Goal: Information Seeking & Learning: Learn about a topic

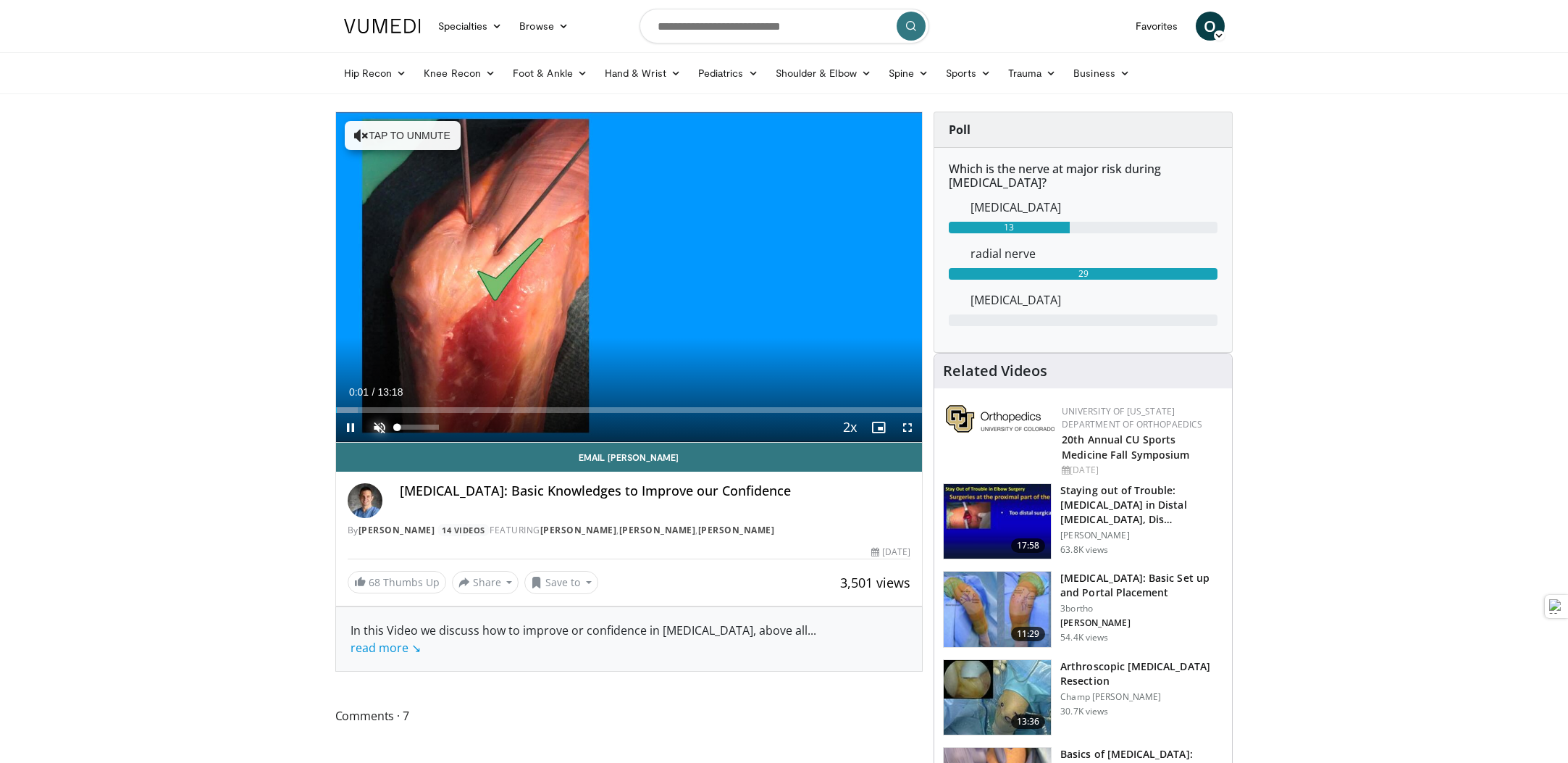
click at [371, 428] on span "Video Player" at bounding box center [379, 427] width 29 height 29
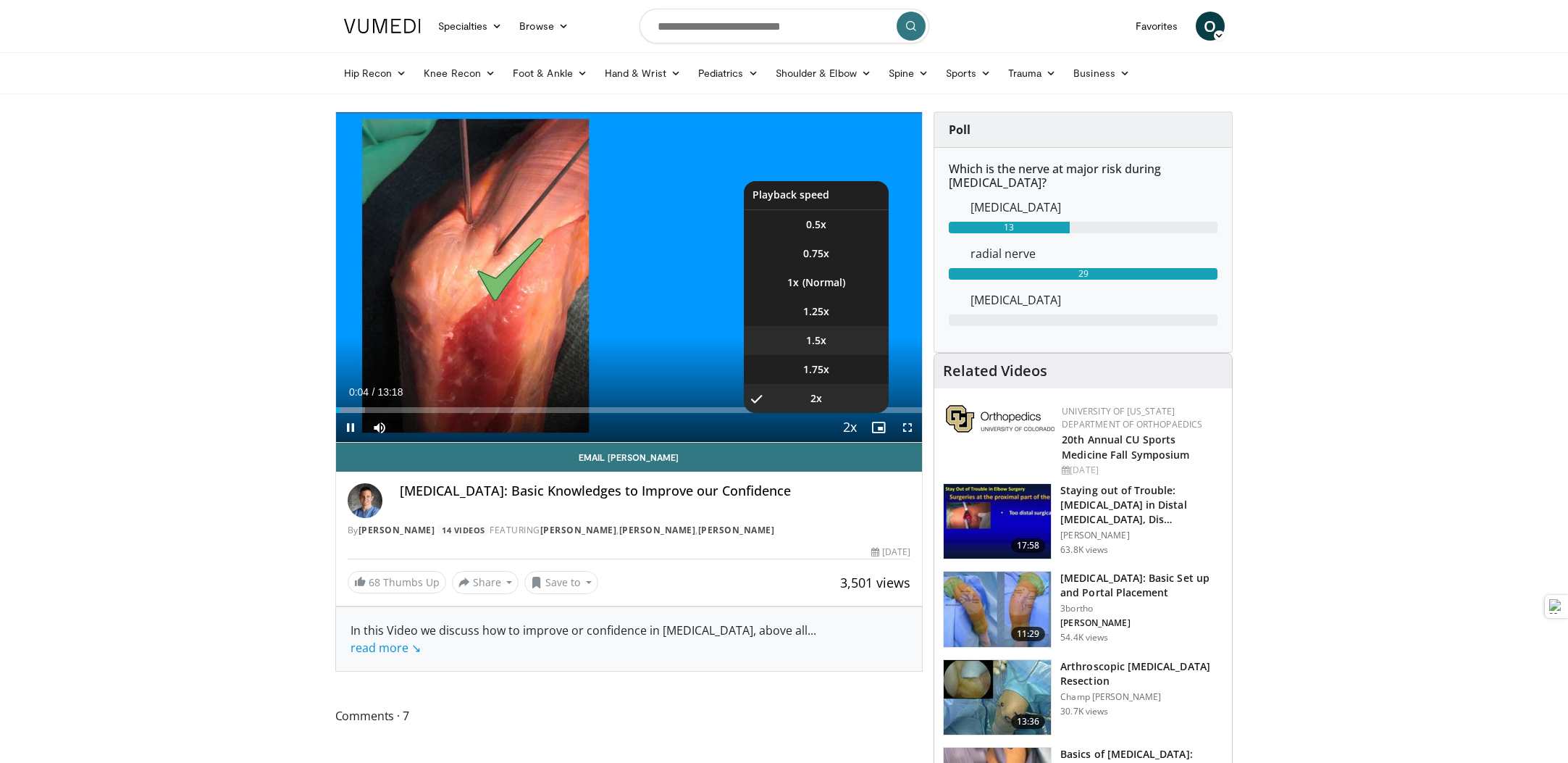
click at [822, 338] on span "1.5x" at bounding box center [815, 339] width 20 height 15
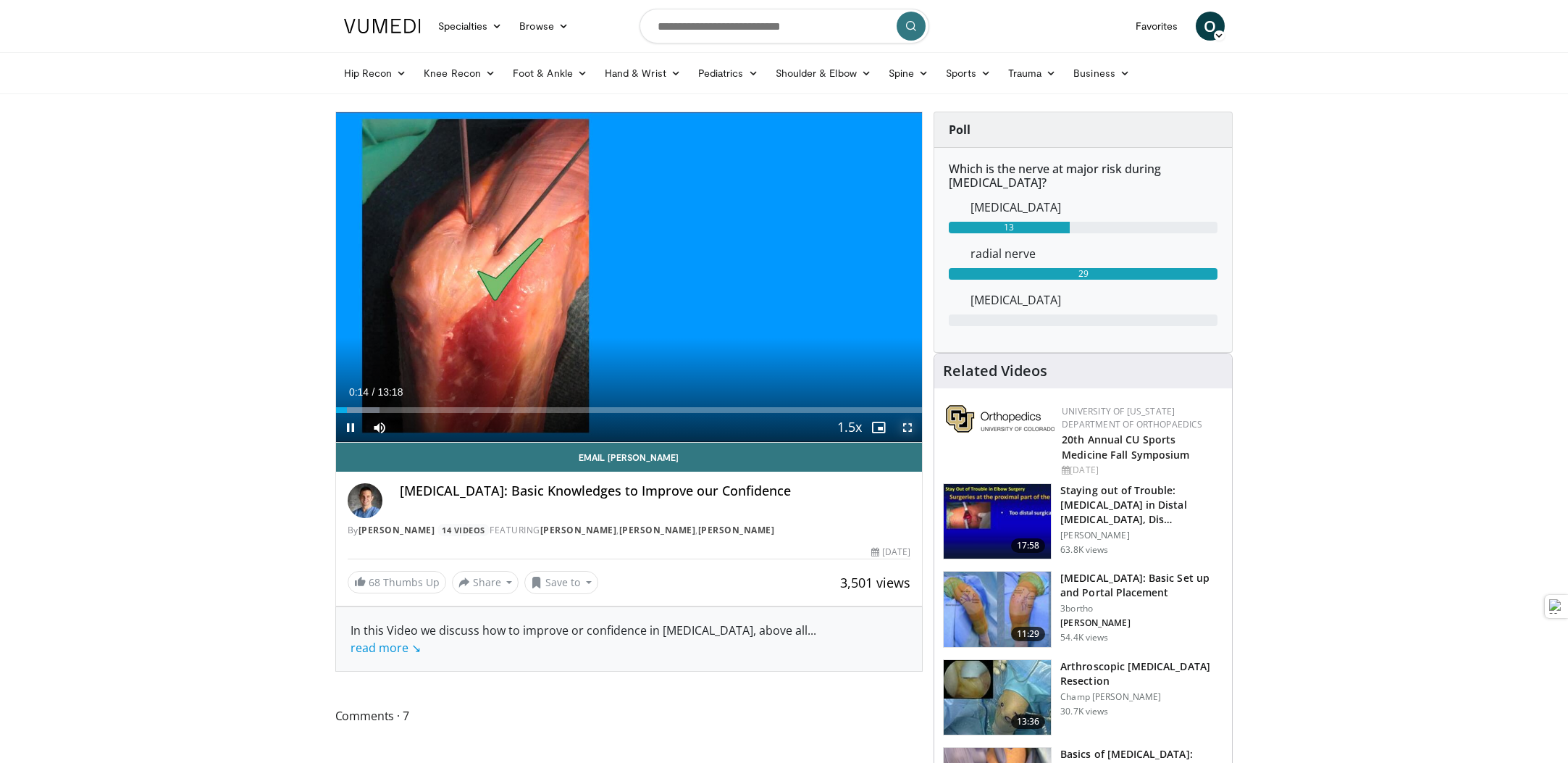
click at [906, 426] on span "Video Player" at bounding box center [907, 427] width 29 height 29
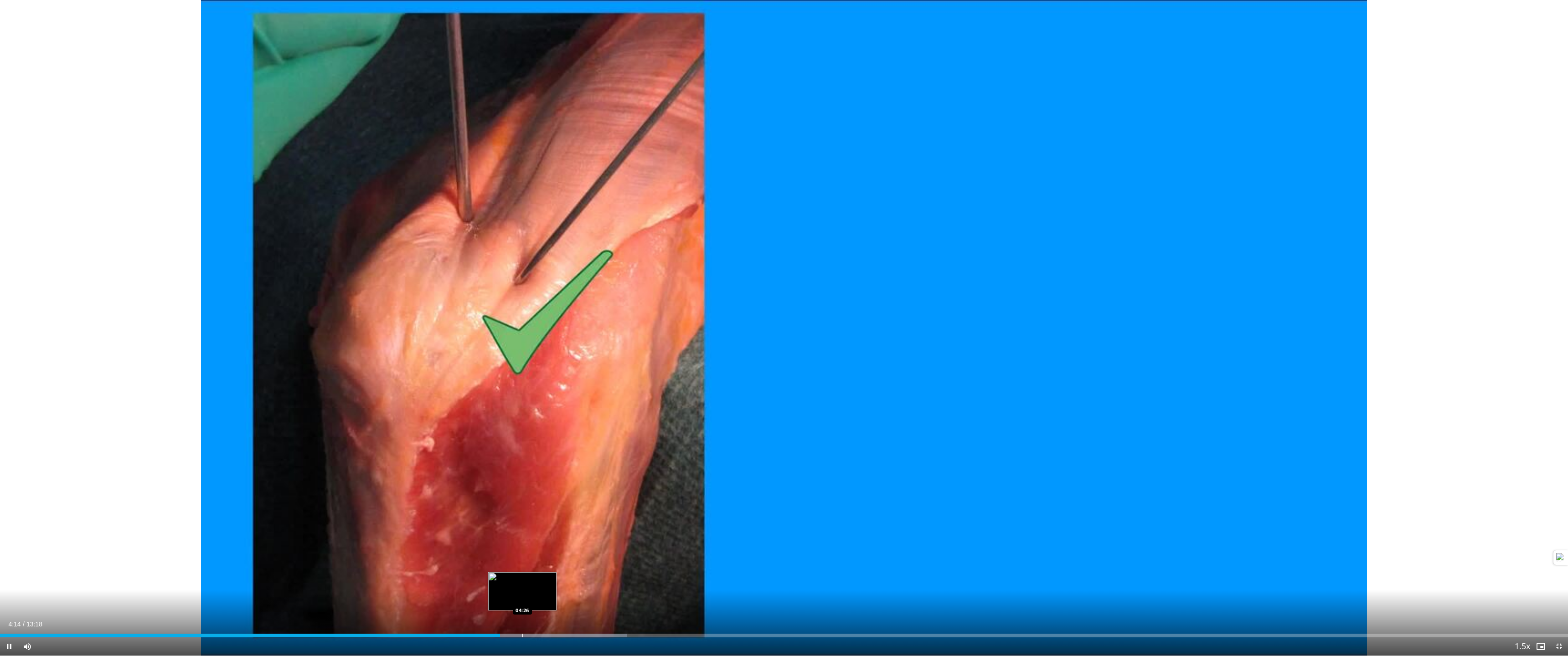
click at [522, 480] on div "Progress Bar" at bounding box center [522, 636] width 1 height 4
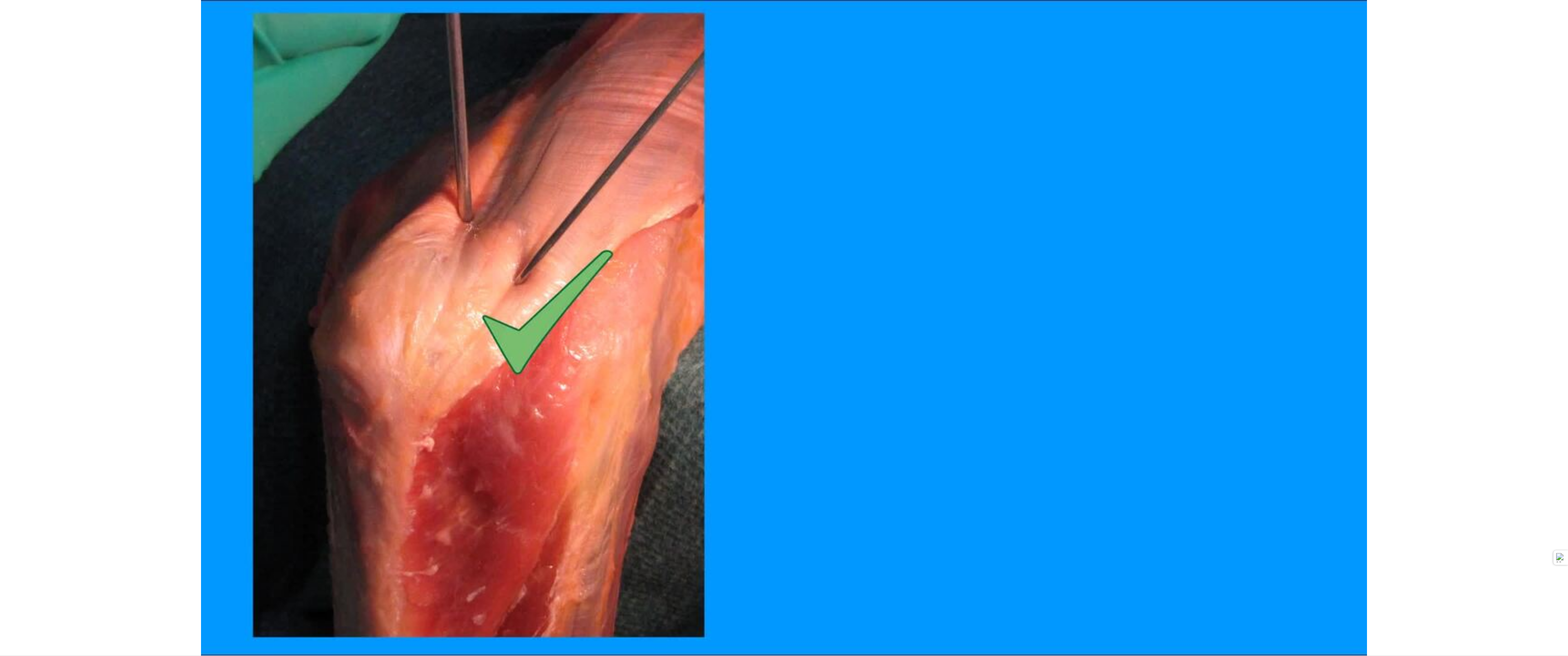
click at [517, 480] on div "10 seconds Tap to unmute" at bounding box center [784, 328] width 1568 height 656
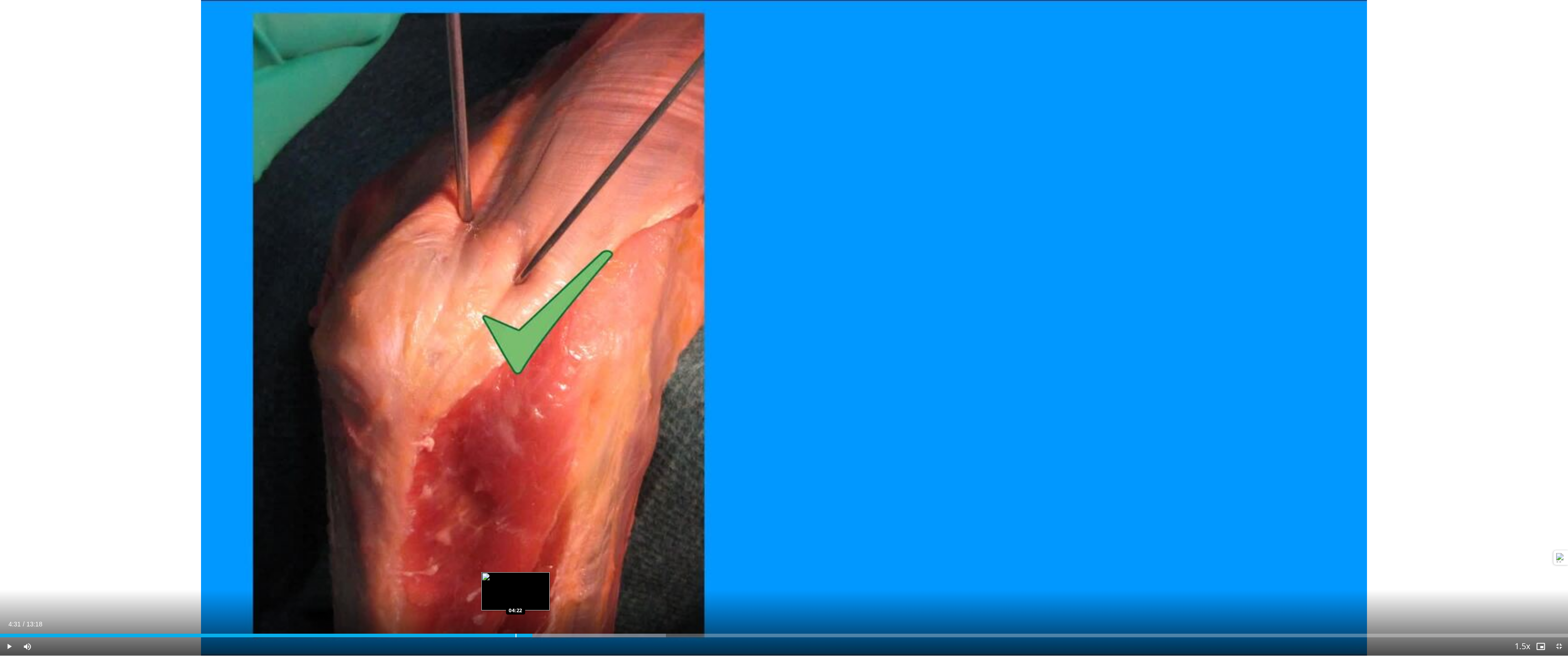
click at [516, 480] on div "Progress Bar" at bounding box center [516, 636] width 1 height 4
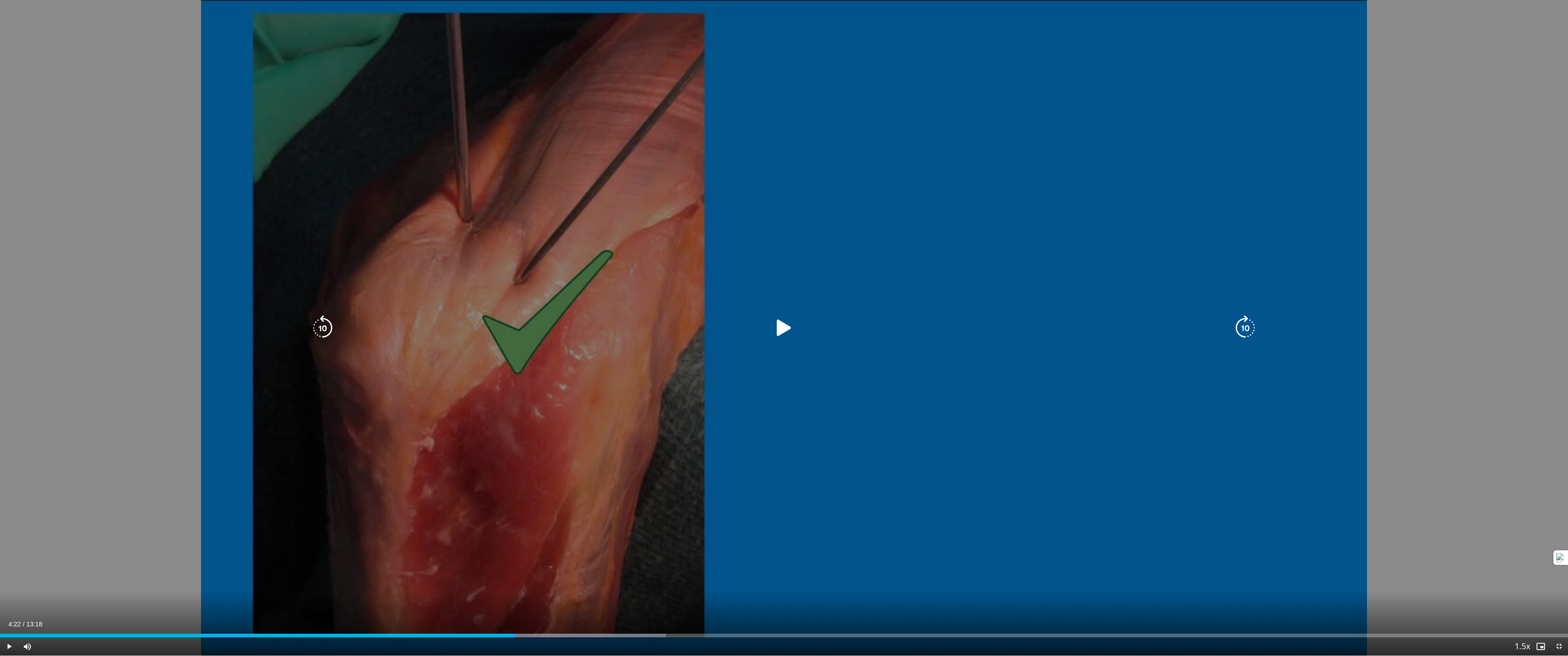
click at [586, 480] on div "10 seconds Tap to unmute" at bounding box center [784, 328] width 1568 height 656
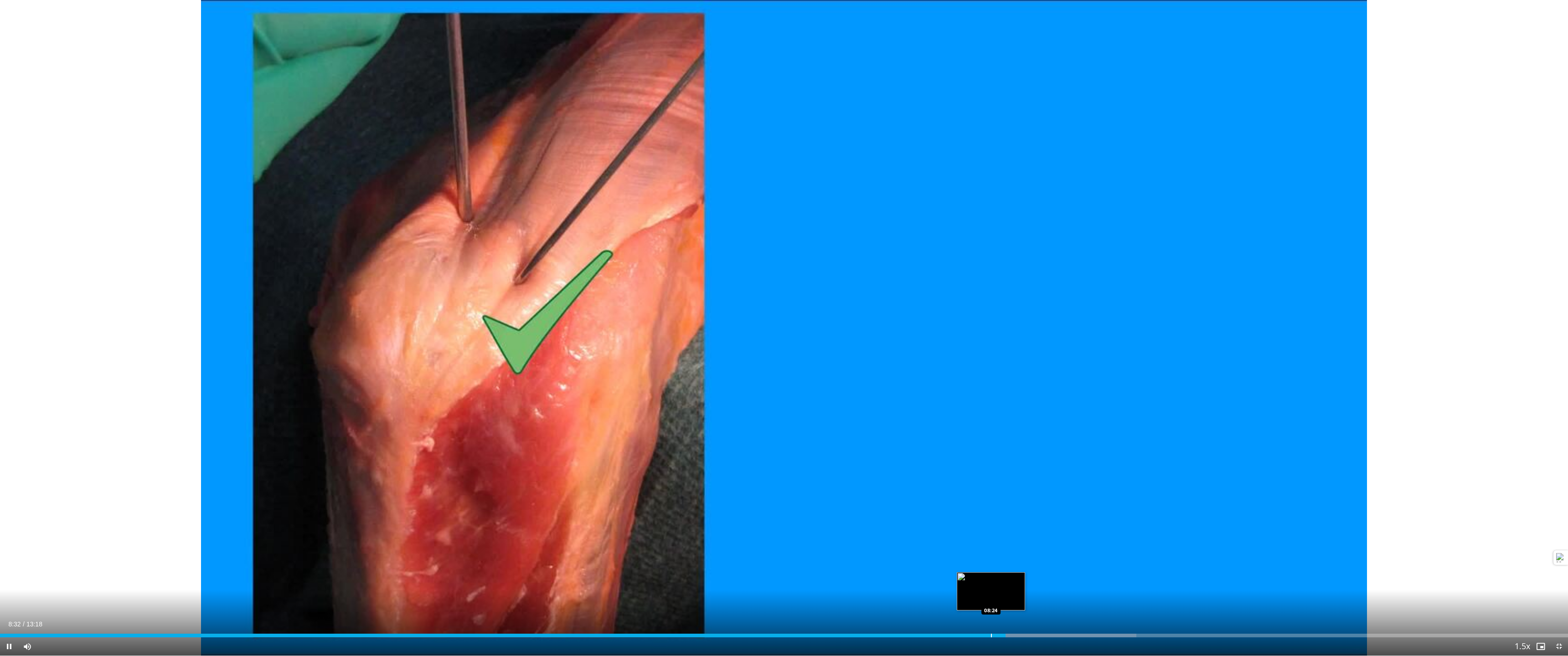
click at [986, 480] on div "Progress Bar" at bounding box center [991, 636] width 1 height 4
click at [979, 480] on div "Progress Bar" at bounding box center [979, 636] width 1 height 4
click at [951, 480] on div "Progress Bar" at bounding box center [951, 636] width 1 height 4
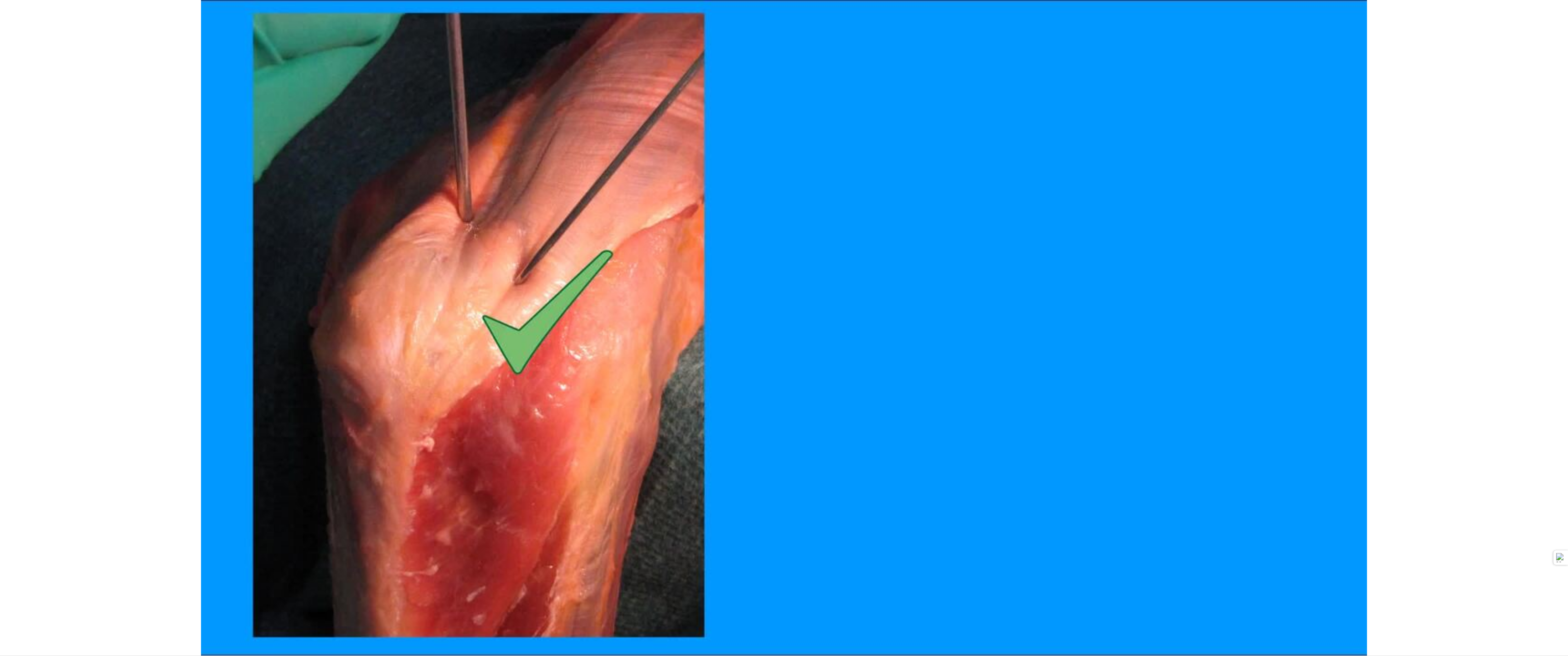
click at [931, 480] on div "10 seconds Tap to unmute" at bounding box center [784, 328] width 1568 height 656
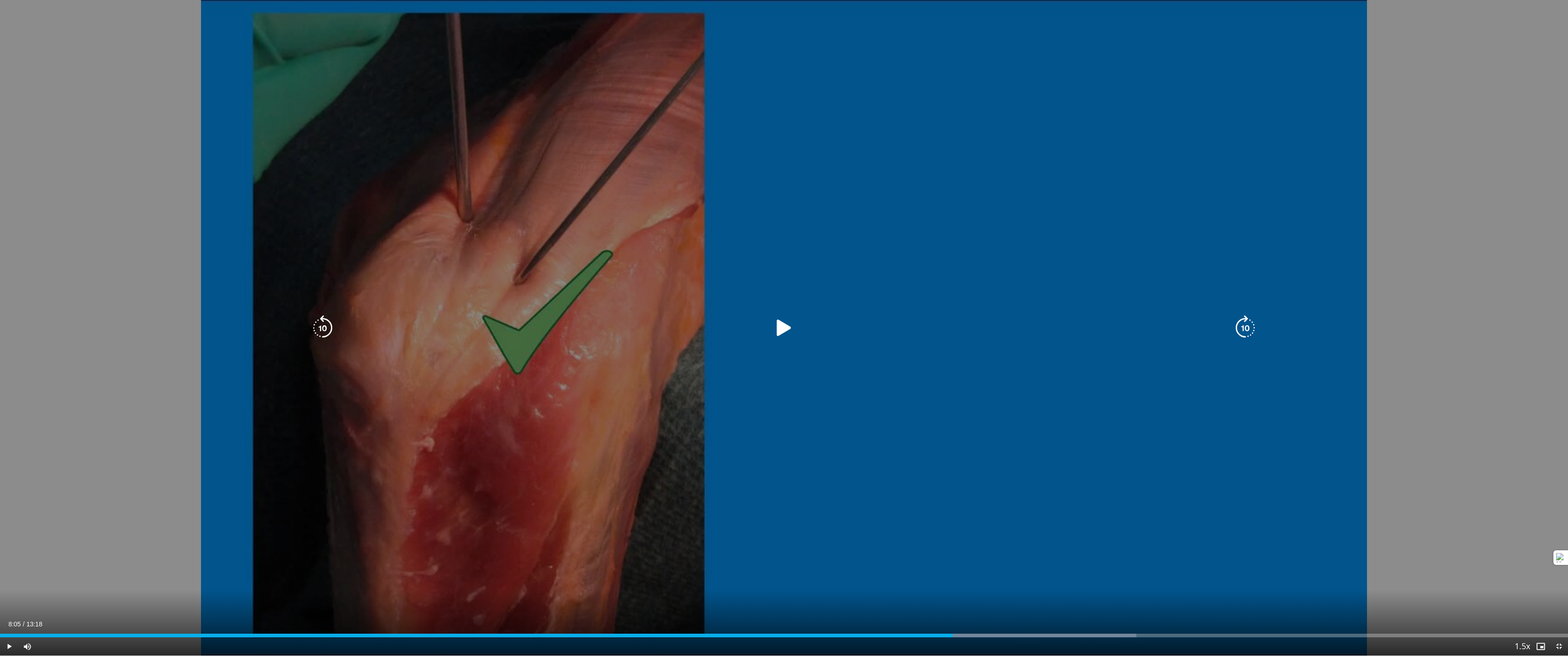
click at [986, 480] on div "10 seconds Tap to unmute" at bounding box center [784, 328] width 1568 height 656
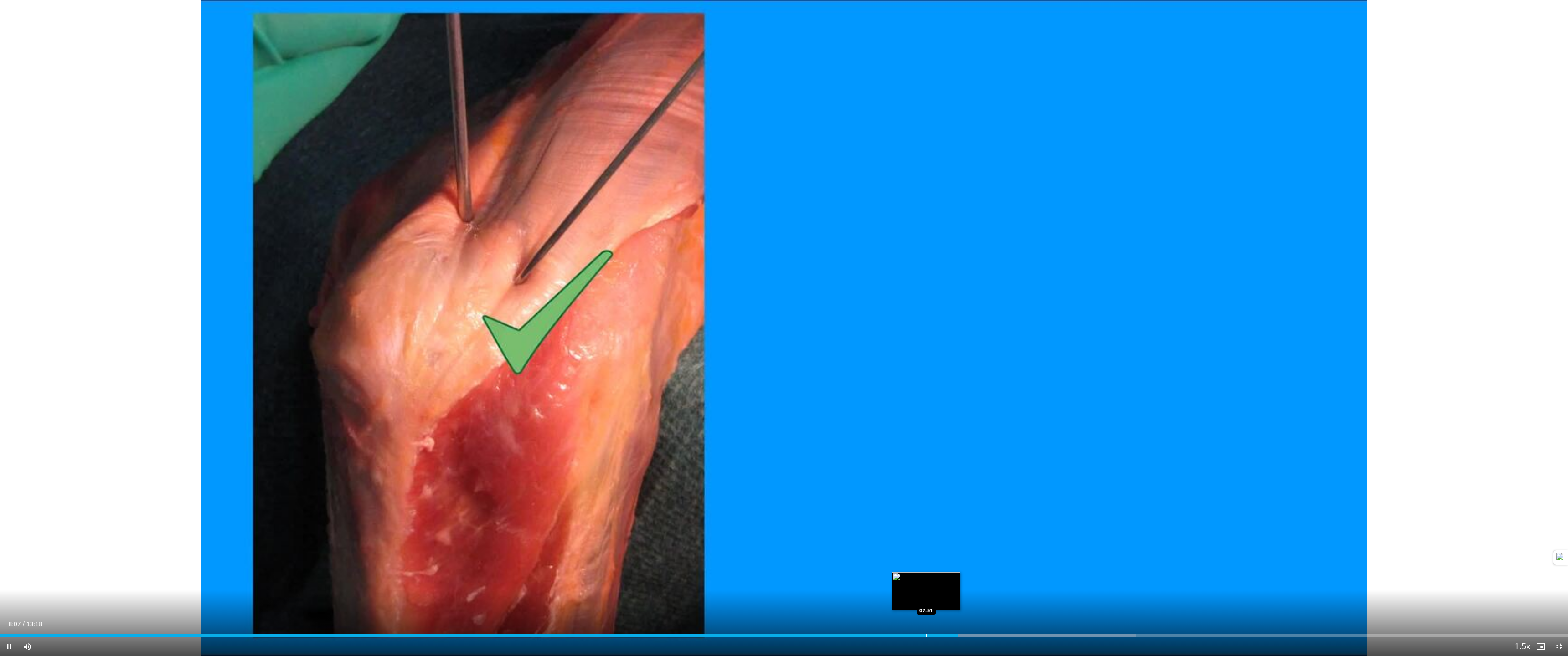
click at [926, 480] on div "Progress Bar" at bounding box center [926, 636] width 1 height 4
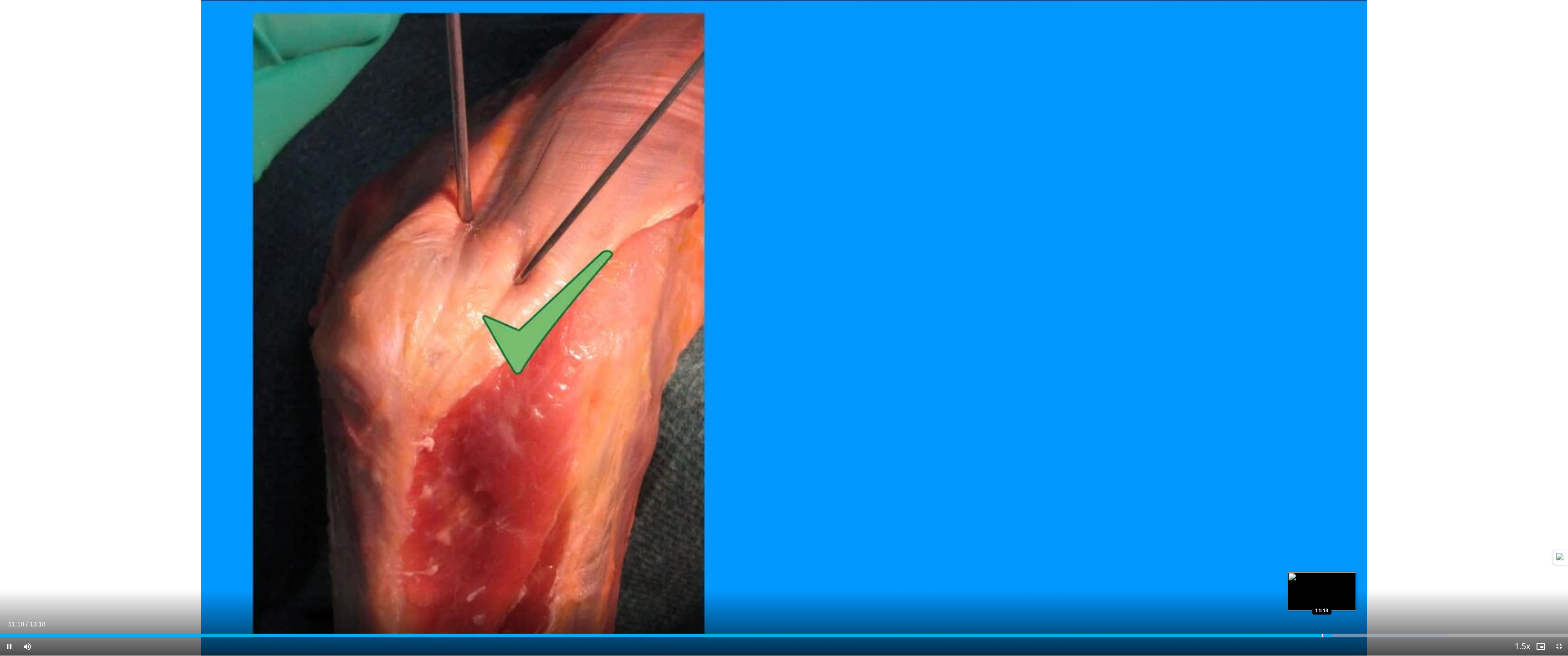
click at [986, 480] on div "Progress Bar" at bounding box center [1322, 636] width 1 height 4
click at [986, 480] on div "Progress Bar" at bounding box center [1313, 636] width 1 height 4
click at [986, 480] on div "Progress Bar" at bounding box center [1300, 636] width 1 height 4
click at [986, 480] on div "Loaded : 92.47% 10:55 10:54" at bounding box center [784, 636] width 1568 height 4
click at [986, 480] on span "Video Player" at bounding box center [1559, 647] width 18 height 18
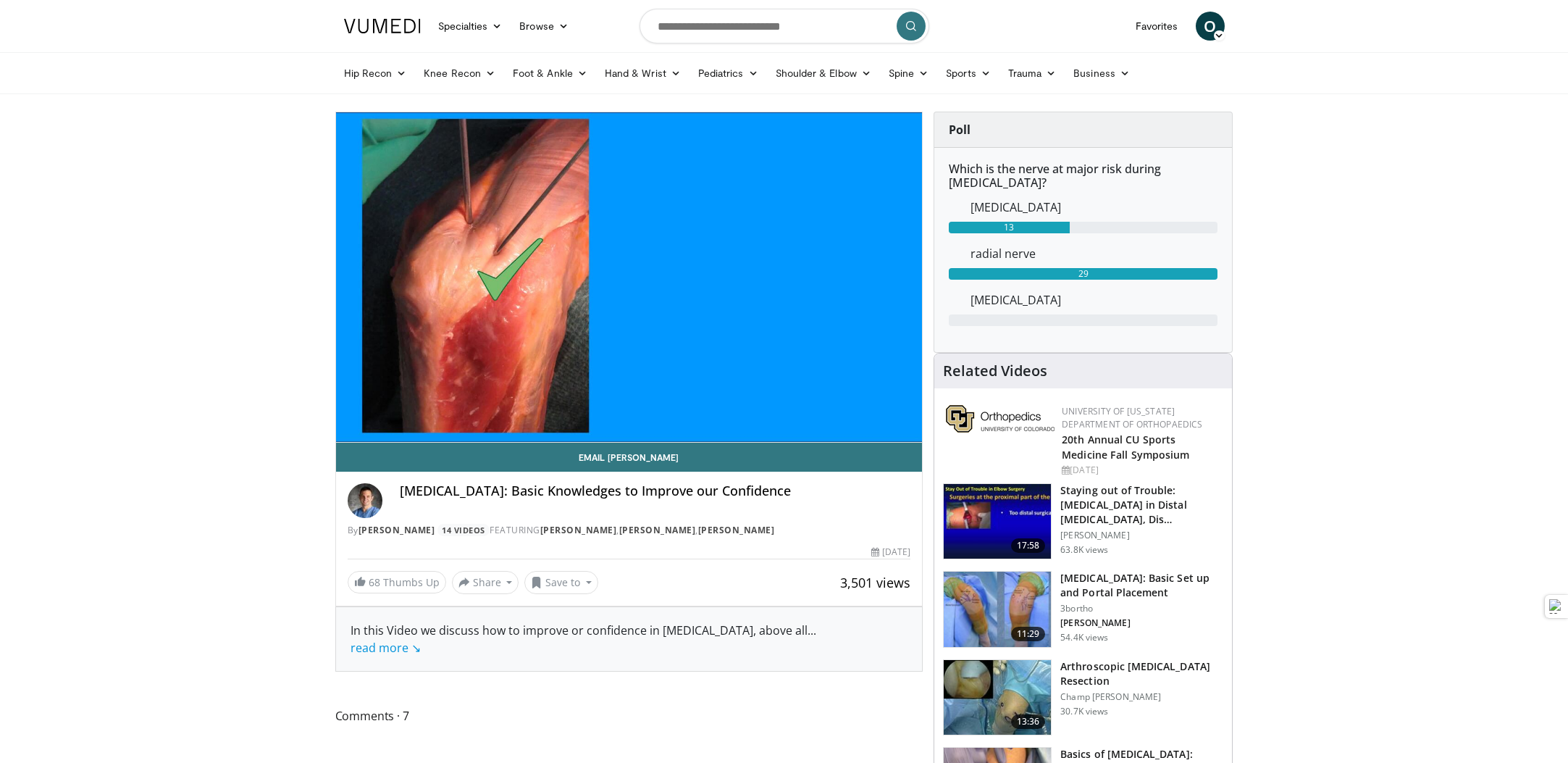
click at [1169, 578] on h3 "[MEDICAL_DATA]: Basic Set up and Portal Placement" at bounding box center [1141, 585] width 163 height 29
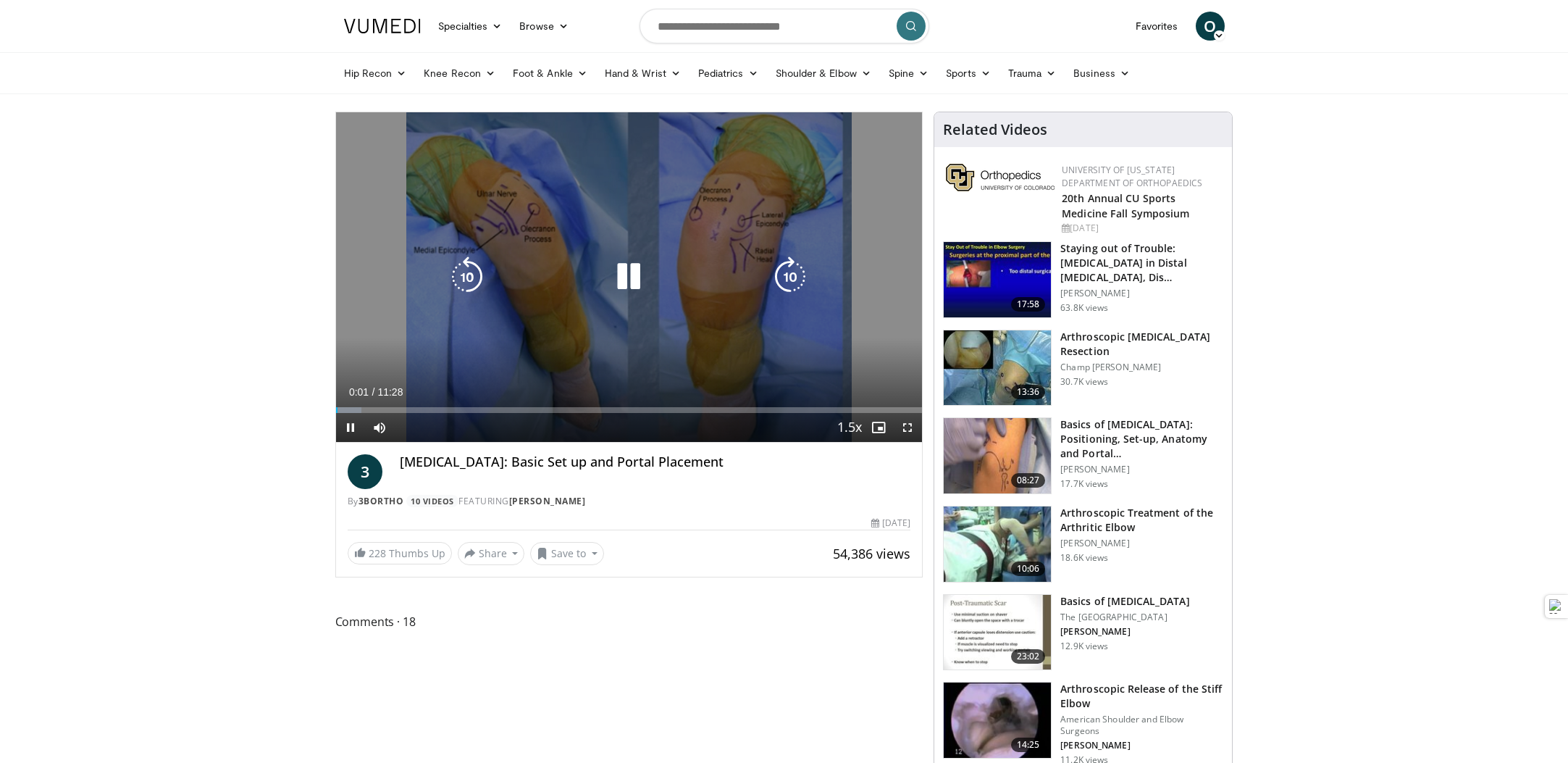
click at [624, 281] on icon "Video Player" at bounding box center [629, 277] width 41 height 41
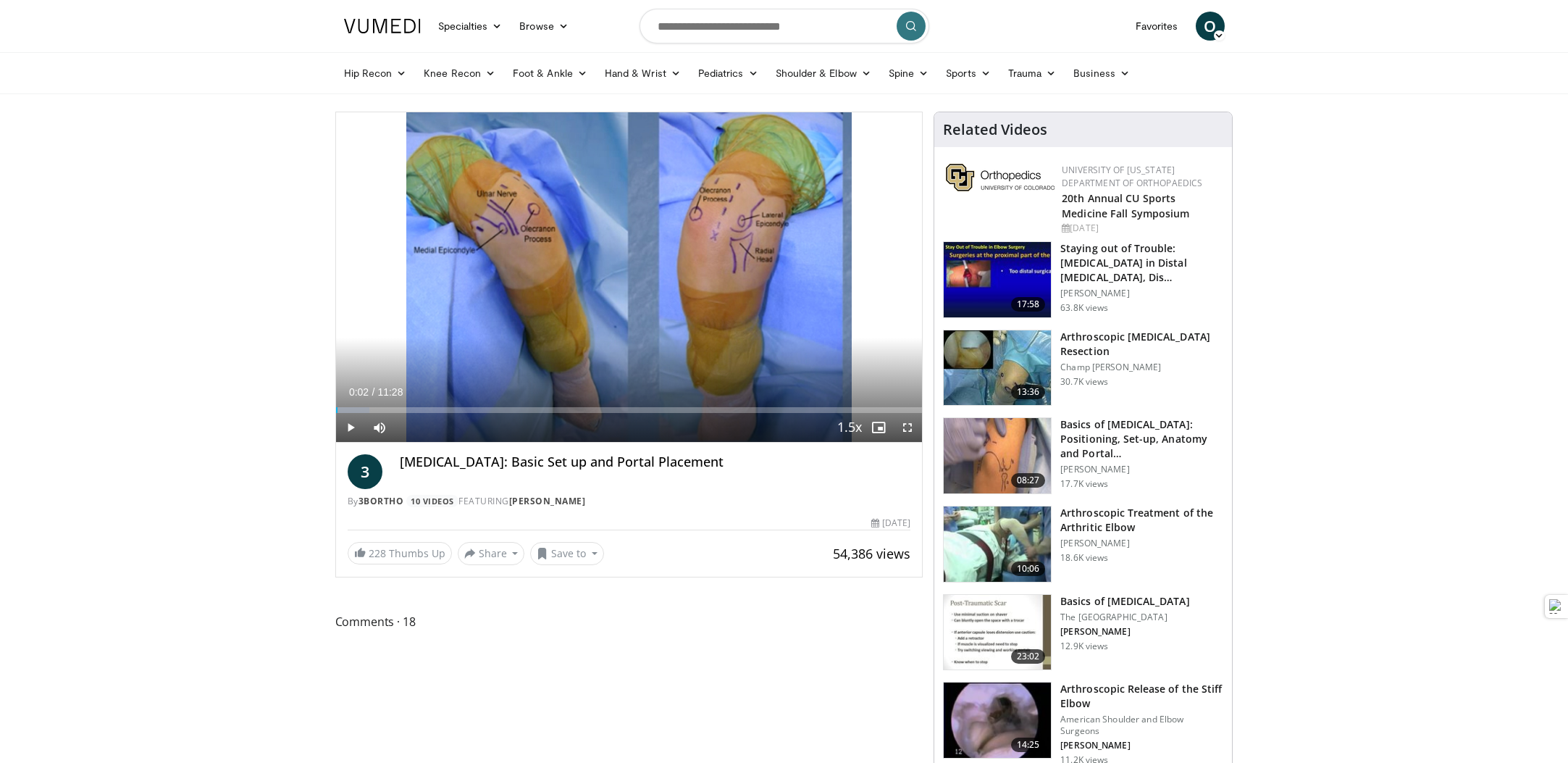
click at [623, 281] on div "10 seconds Tap to unmute" at bounding box center [629, 277] width 587 height 330
click at [903, 431] on span "Video Player" at bounding box center [907, 427] width 29 height 29
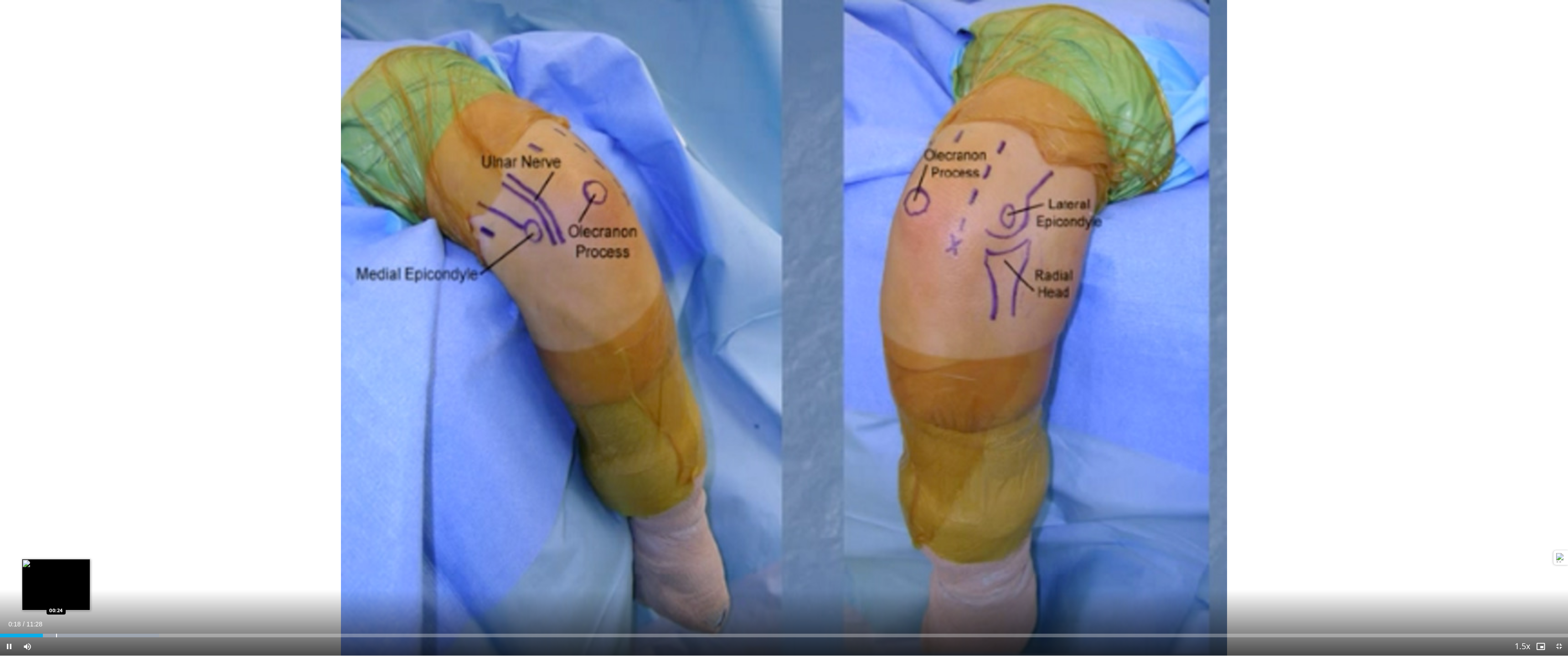
click at [57, 480] on div "Loaded : 10.14% 00:18 00:24" at bounding box center [784, 633] width 1568 height 9
click at [72, 480] on div "Progress Bar" at bounding box center [72, 636] width 1 height 4
click at [90, 480] on div "Progress Bar" at bounding box center [89, 636] width 1 height 4
click at [113, 480] on div "Progress Bar" at bounding box center [112, 636] width 1 height 4
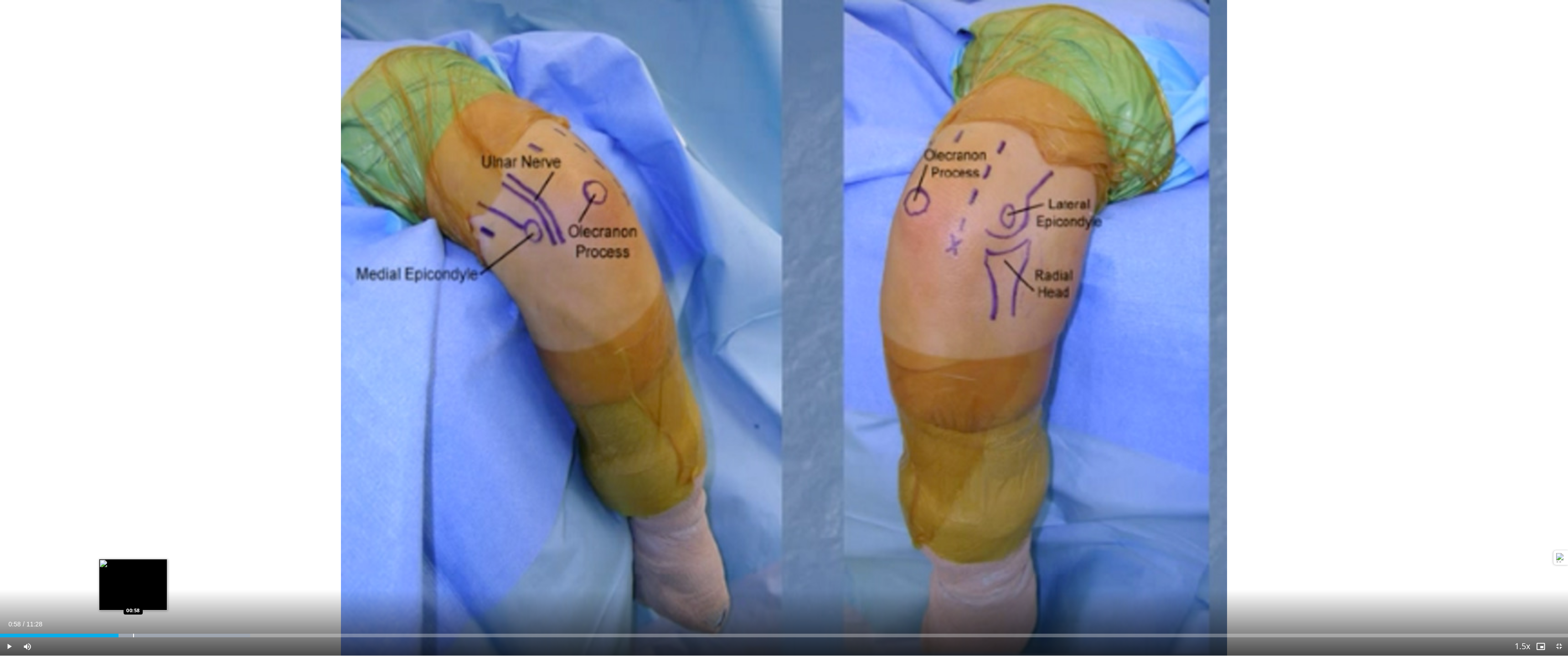
click at [133, 480] on div "Progress Bar" at bounding box center [133, 636] width 1 height 4
click at [166, 480] on div "Progress Bar" at bounding box center [166, 636] width 1 height 4
click at [192, 480] on div "Loaded : 17.43% 01:13 01:24" at bounding box center [784, 633] width 1568 height 9
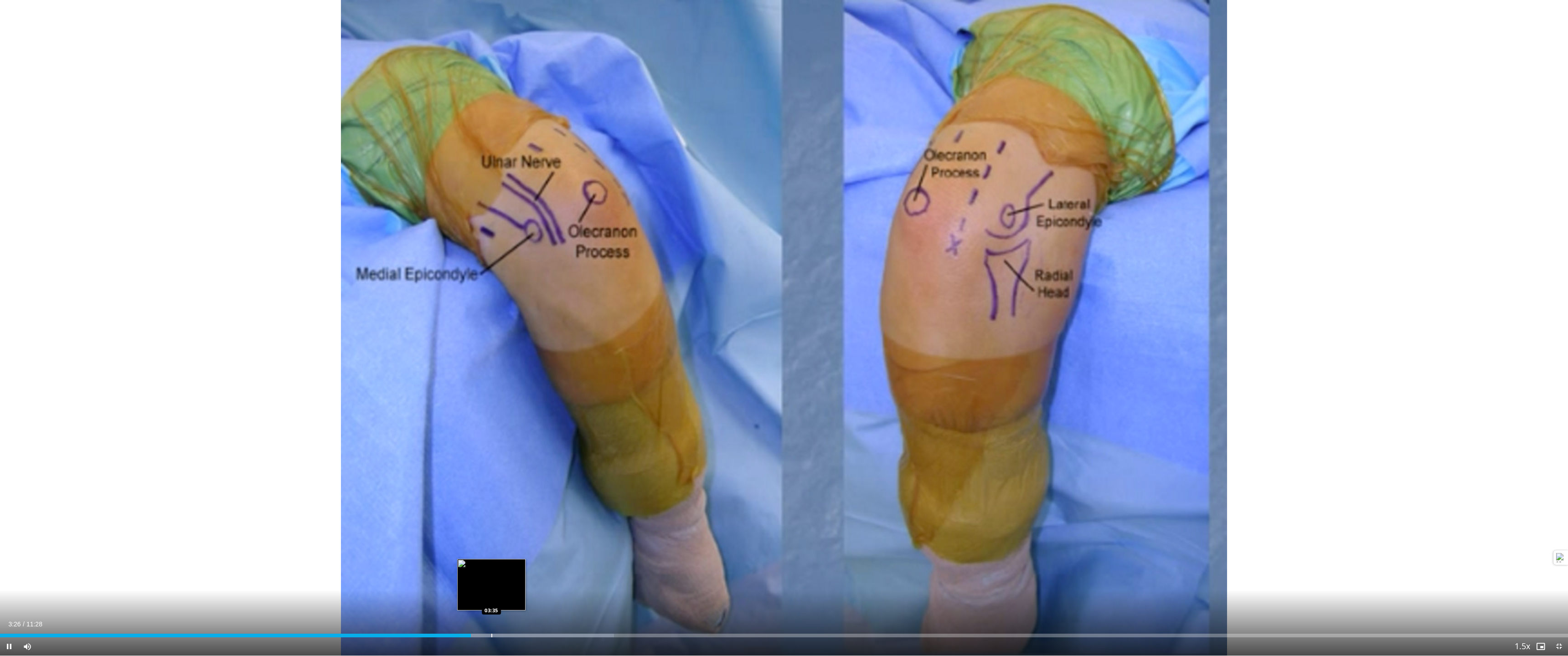
click at [491, 480] on div "Progress Bar" at bounding box center [491, 636] width 1 height 4
click at [508, 480] on div "Progress Bar" at bounding box center [508, 636] width 1 height 4
click at [540, 480] on div "Progress Bar" at bounding box center [539, 636] width 1 height 4
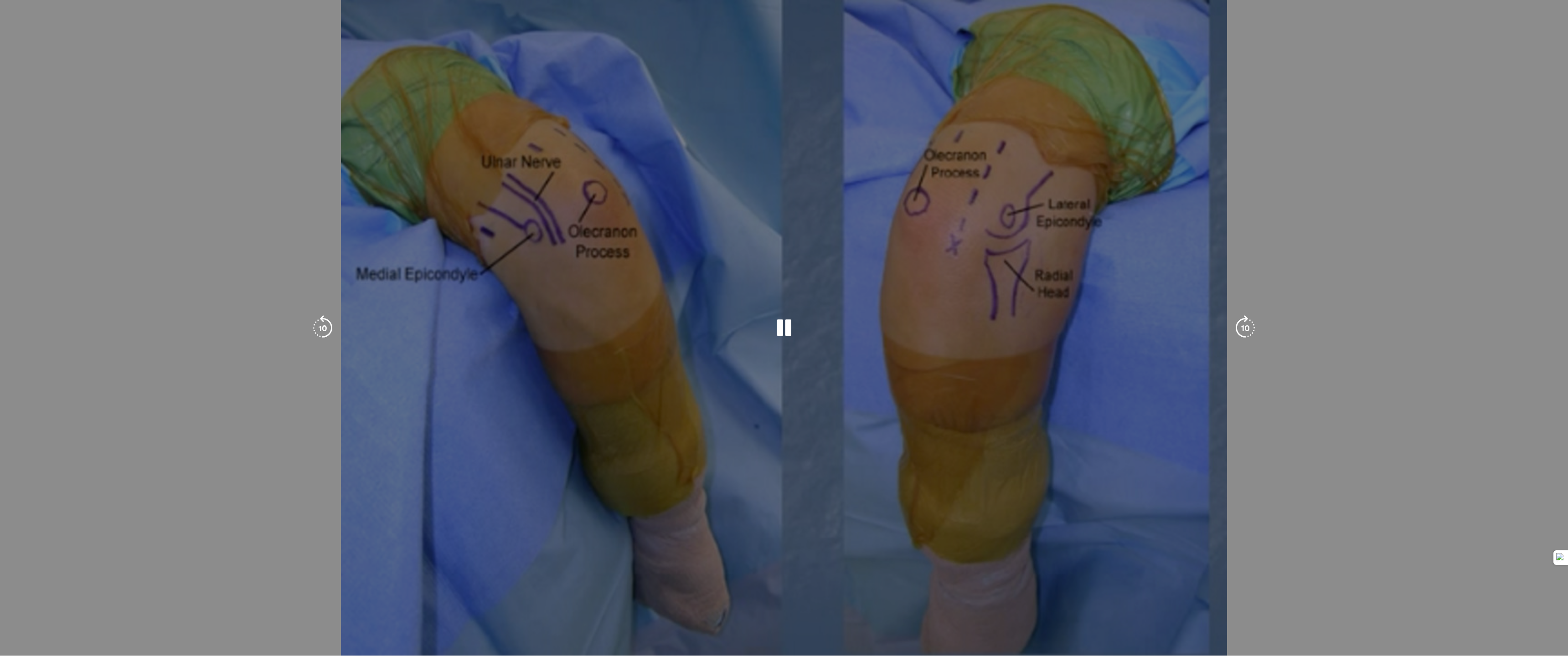
click at [527, 480] on div "Loaded : 42.06% 03:58 03:54" at bounding box center [784, 654] width 1568 height 4
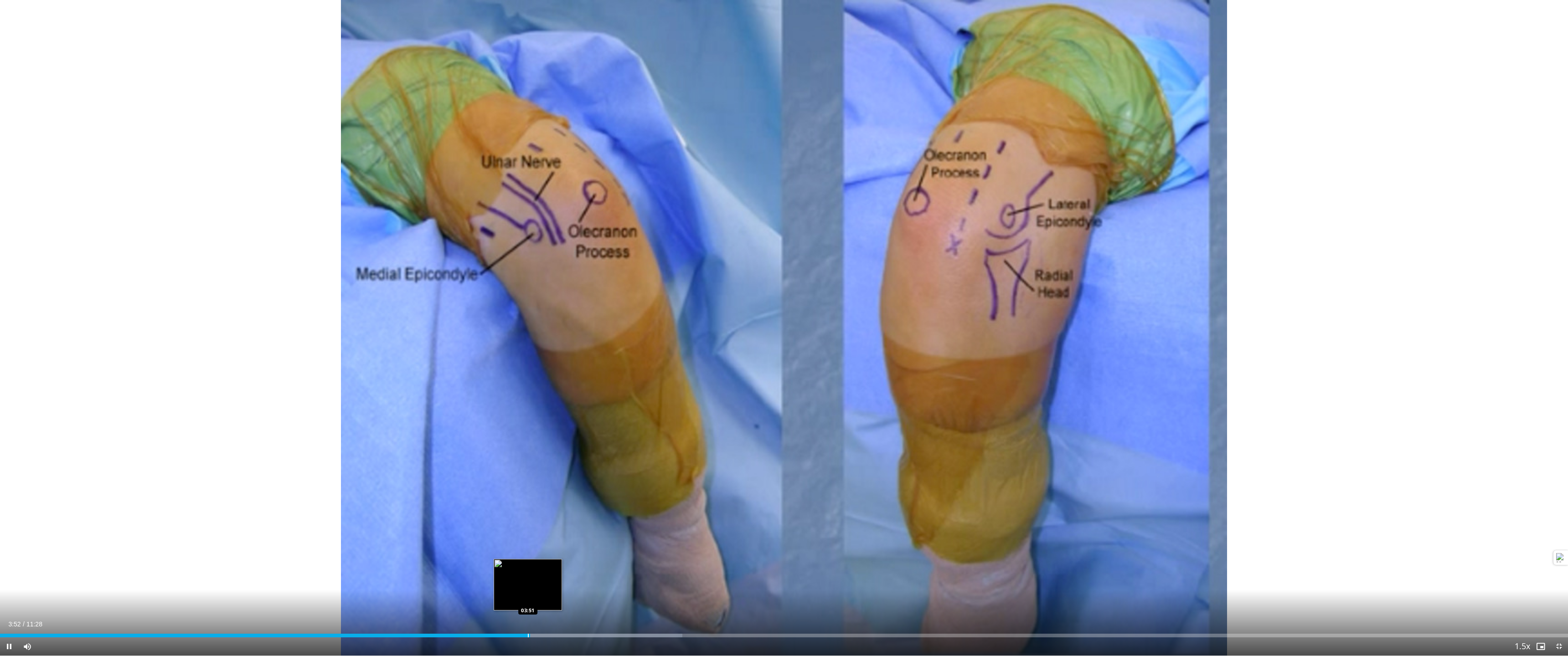
click at [528, 480] on div "Progress Bar" at bounding box center [528, 636] width 1 height 4
click at [533, 480] on div "Progress Bar" at bounding box center [533, 636] width 1 height 4
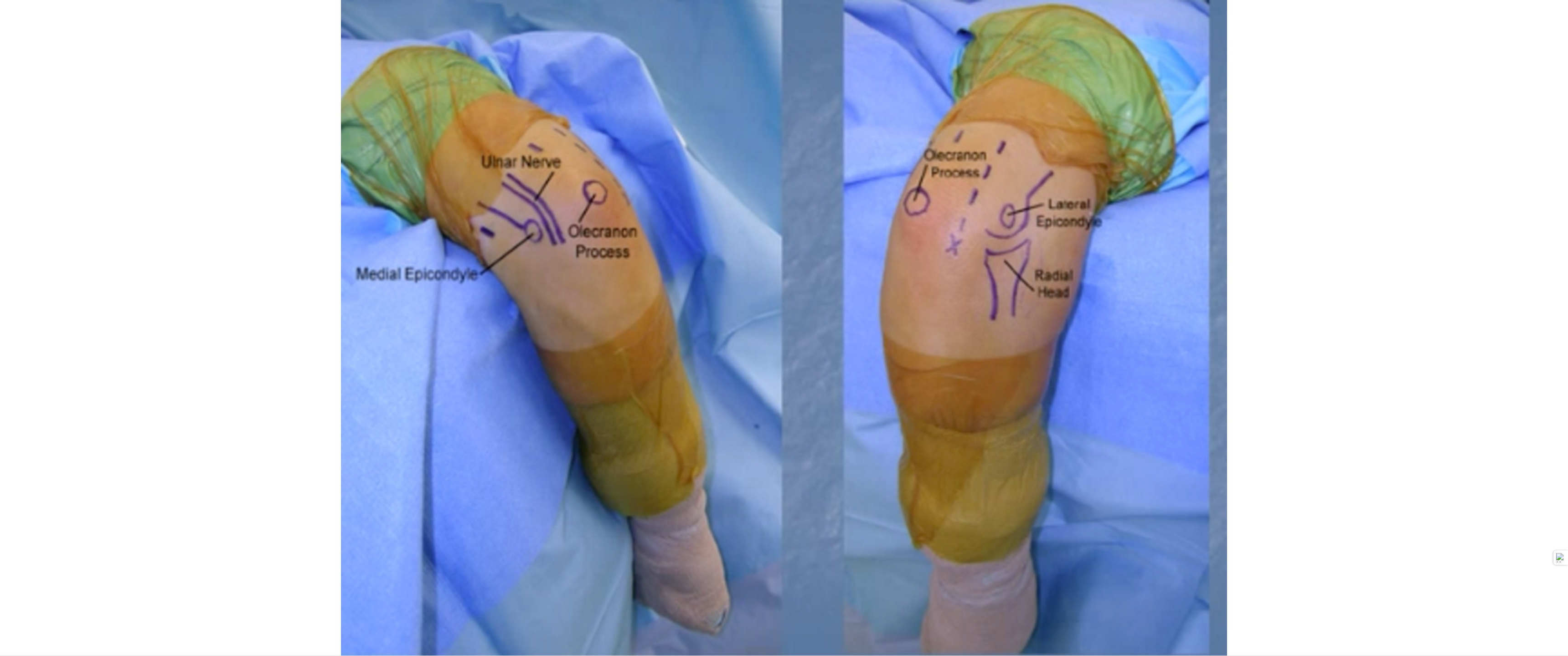
click at [530, 480] on div "10 seconds Tap to unmute" at bounding box center [784, 328] width 1568 height 656
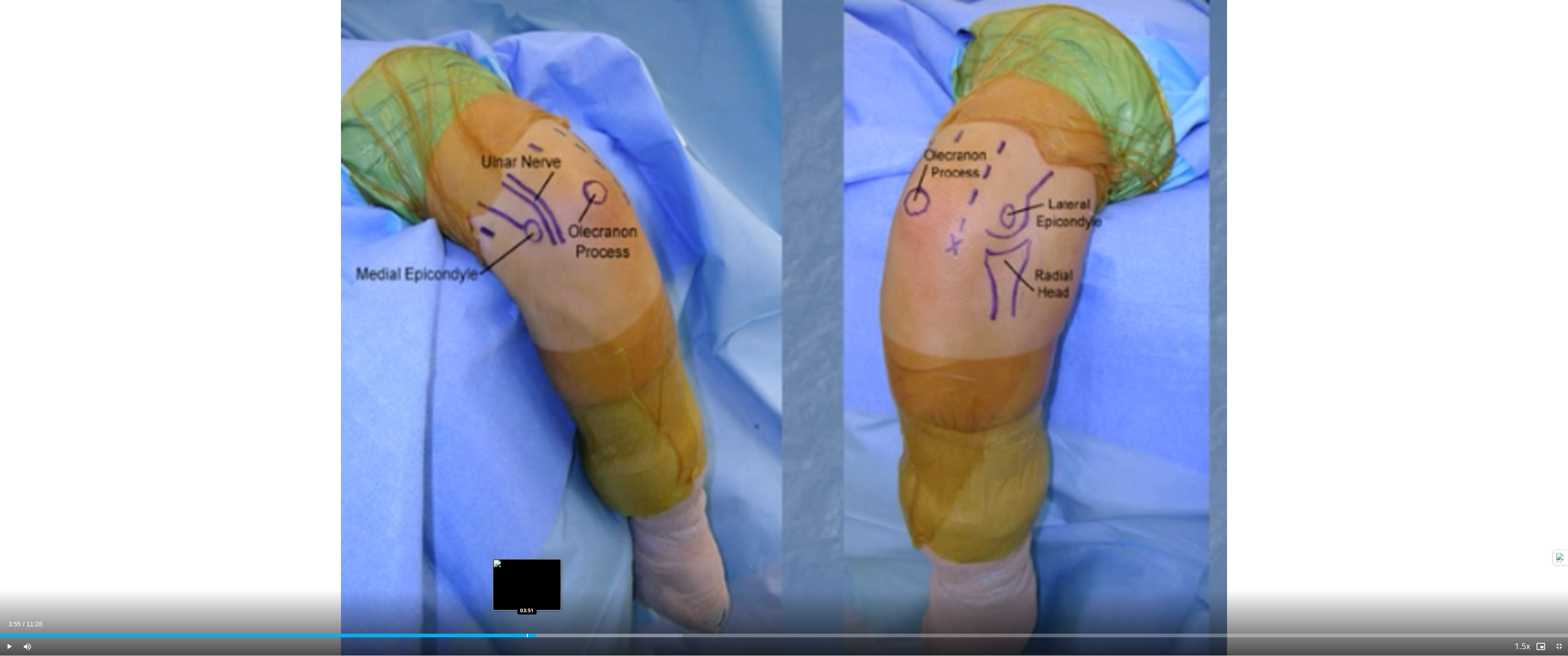
click at [527, 480] on div "Progress Bar" at bounding box center [527, 636] width 1 height 4
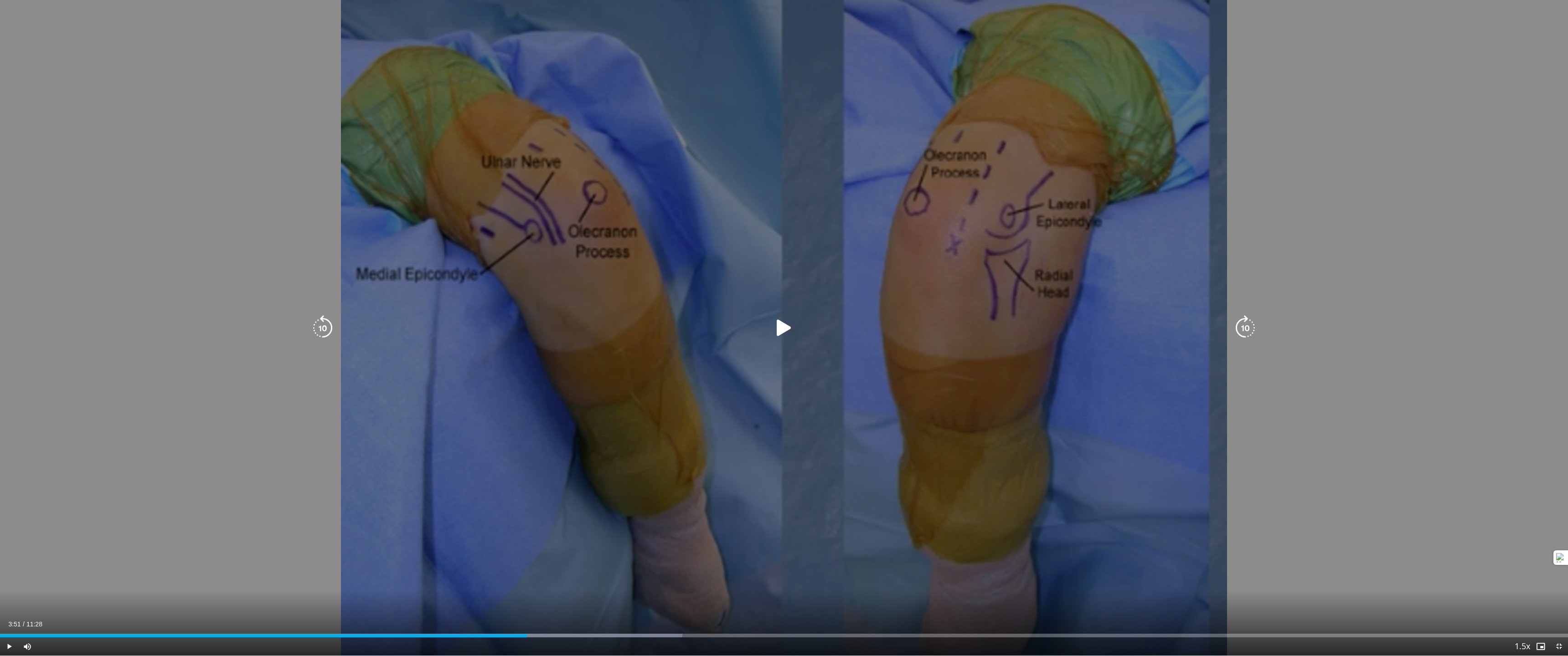
click at [803, 315] on div "10 seconds Tap to unmute" at bounding box center [784, 328] width 1568 height 656
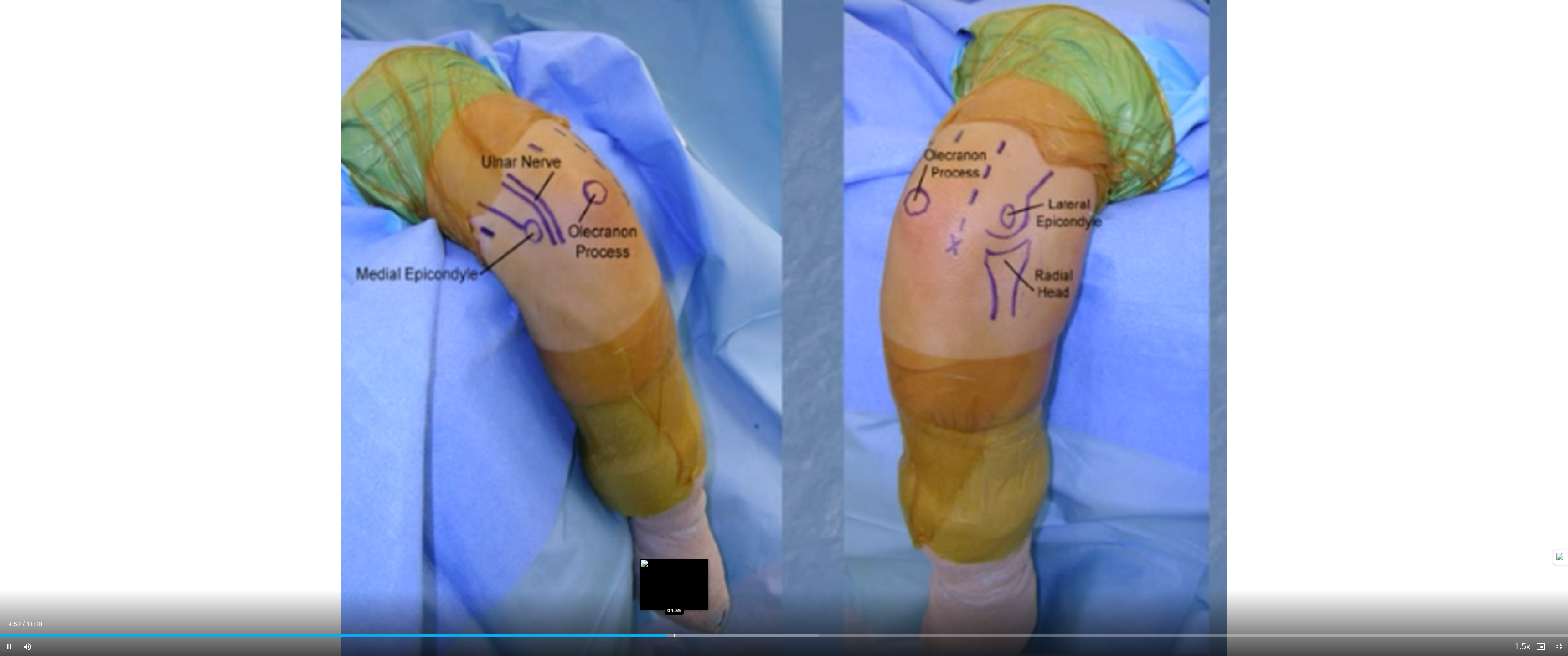
click at [674, 480] on div "Progress Bar" at bounding box center [674, 636] width 1 height 4
click at [696, 480] on div "Progress Bar" at bounding box center [695, 636] width 1 height 4
click at [735, 480] on div "Progress Bar" at bounding box center [735, 636] width 1 height 4
click at [727, 480] on div "Progress Bar" at bounding box center [727, 636] width 1 height 4
click at [723, 480] on div "Progress Bar" at bounding box center [723, 636] width 1 height 4
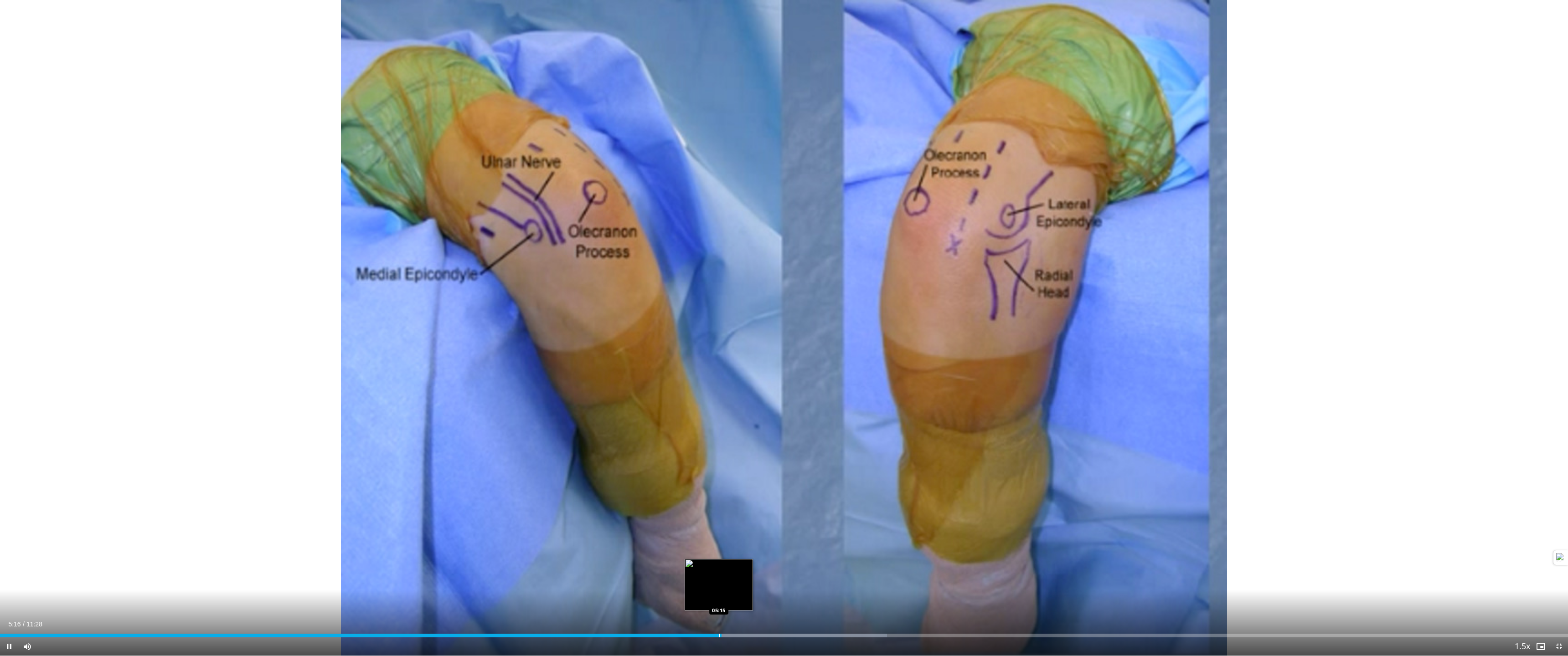
click at [719, 480] on div "Progress Bar" at bounding box center [719, 636] width 1 height 4
click at [711, 480] on div "Progress Bar" at bounding box center [711, 636] width 1 height 4
click at [708, 480] on div "Progress Bar" at bounding box center [708, 636] width 1 height 4
click at [703, 480] on div "Progress Bar" at bounding box center [703, 636] width 1 height 4
click at [694, 480] on div "Progress Bar" at bounding box center [694, 636] width 1 height 4
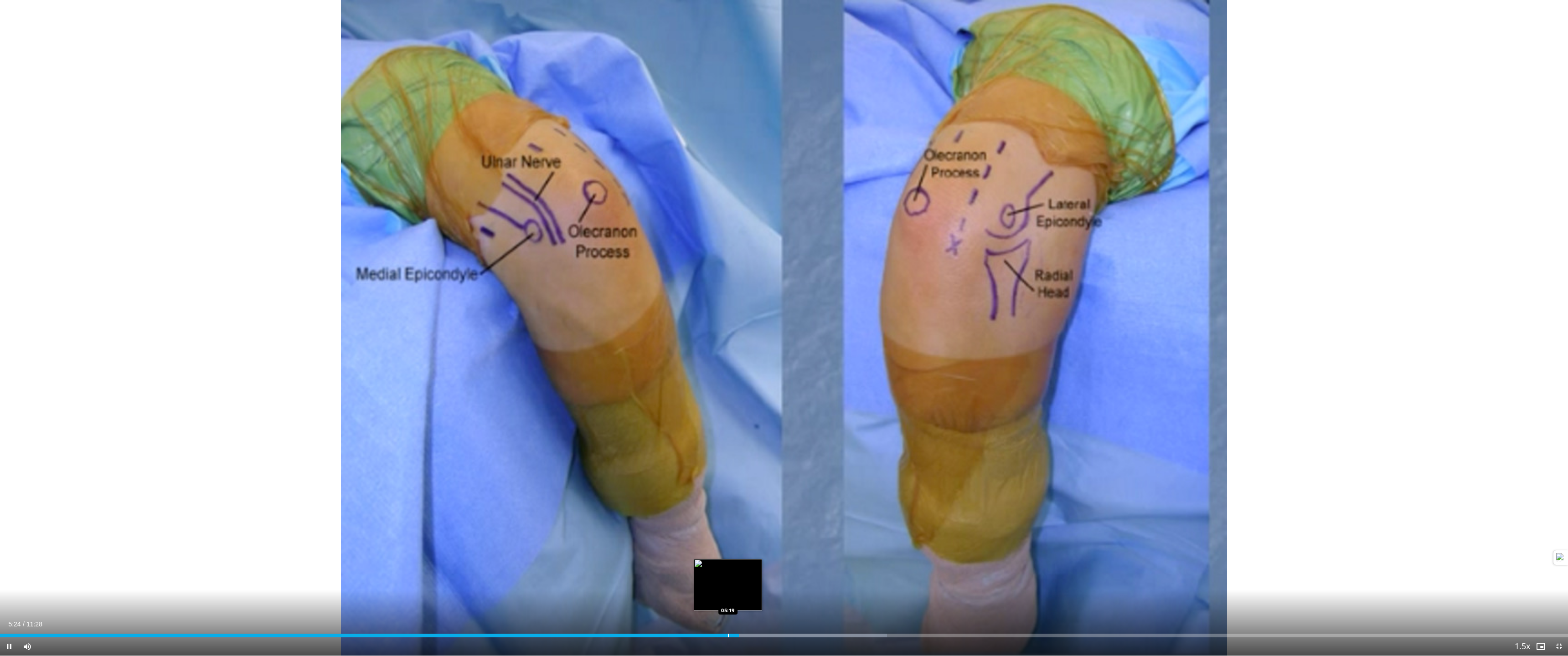
click at [728, 480] on div "Progress Bar" at bounding box center [728, 636] width 1 height 4
click at [721, 480] on div "Progress Bar" at bounding box center [721, 636] width 1 height 4
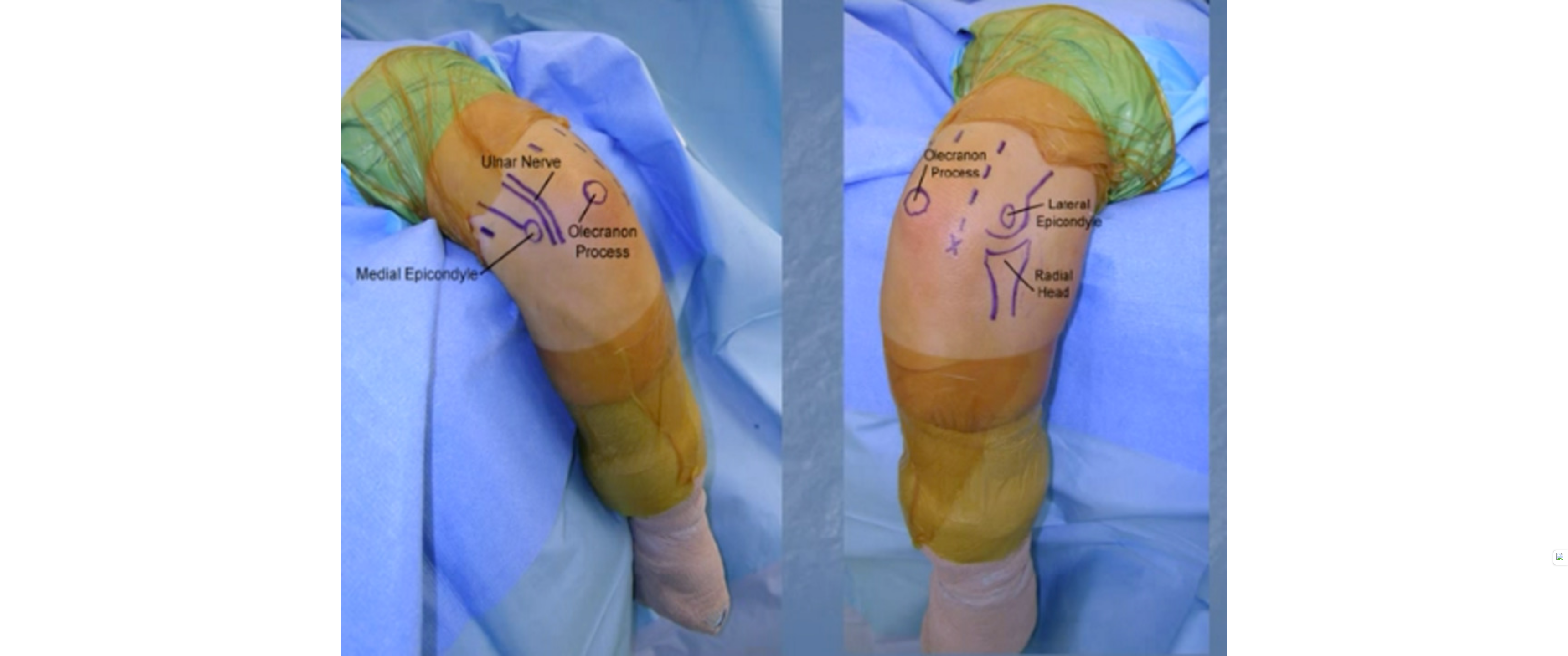
click at [695, 480] on div "05:15" at bounding box center [359, 654] width 719 height 4
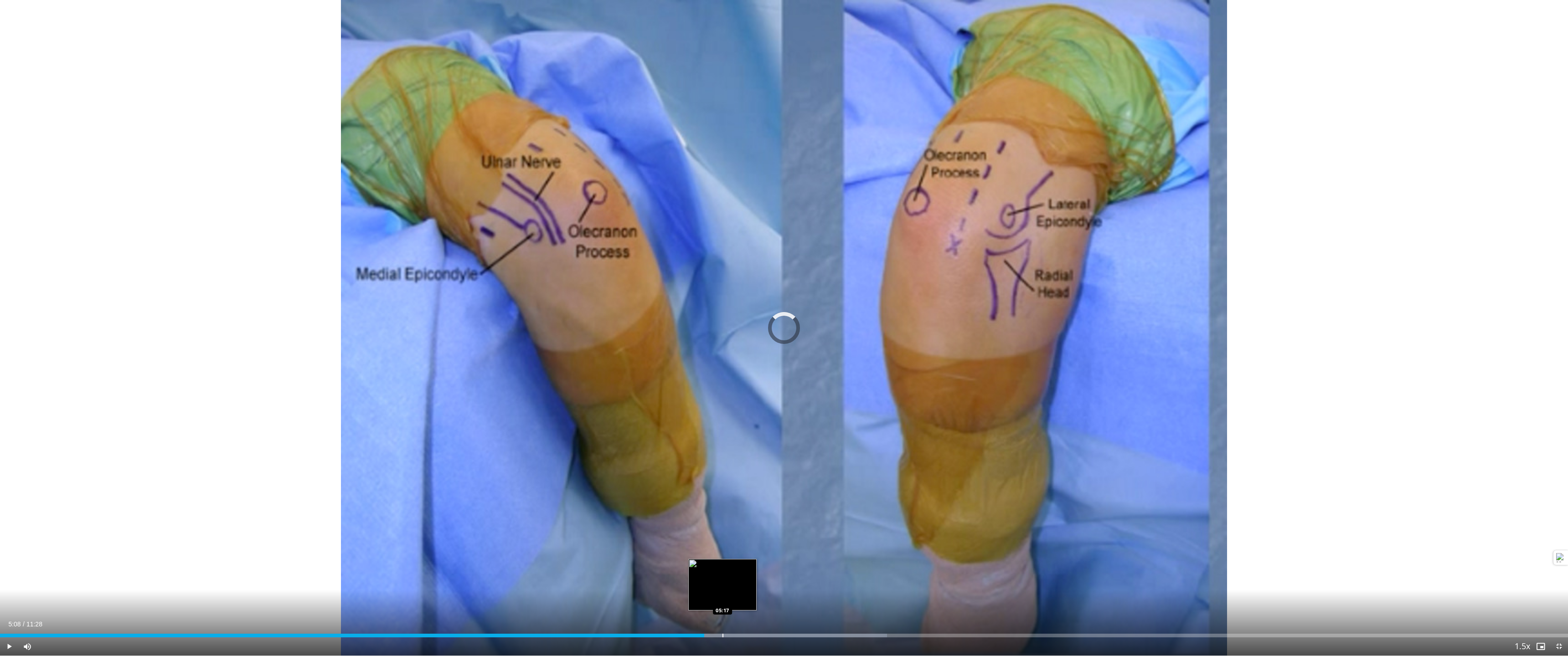
click at [723, 480] on div "Progress Bar" at bounding box center [723, 636] width 1 height 4
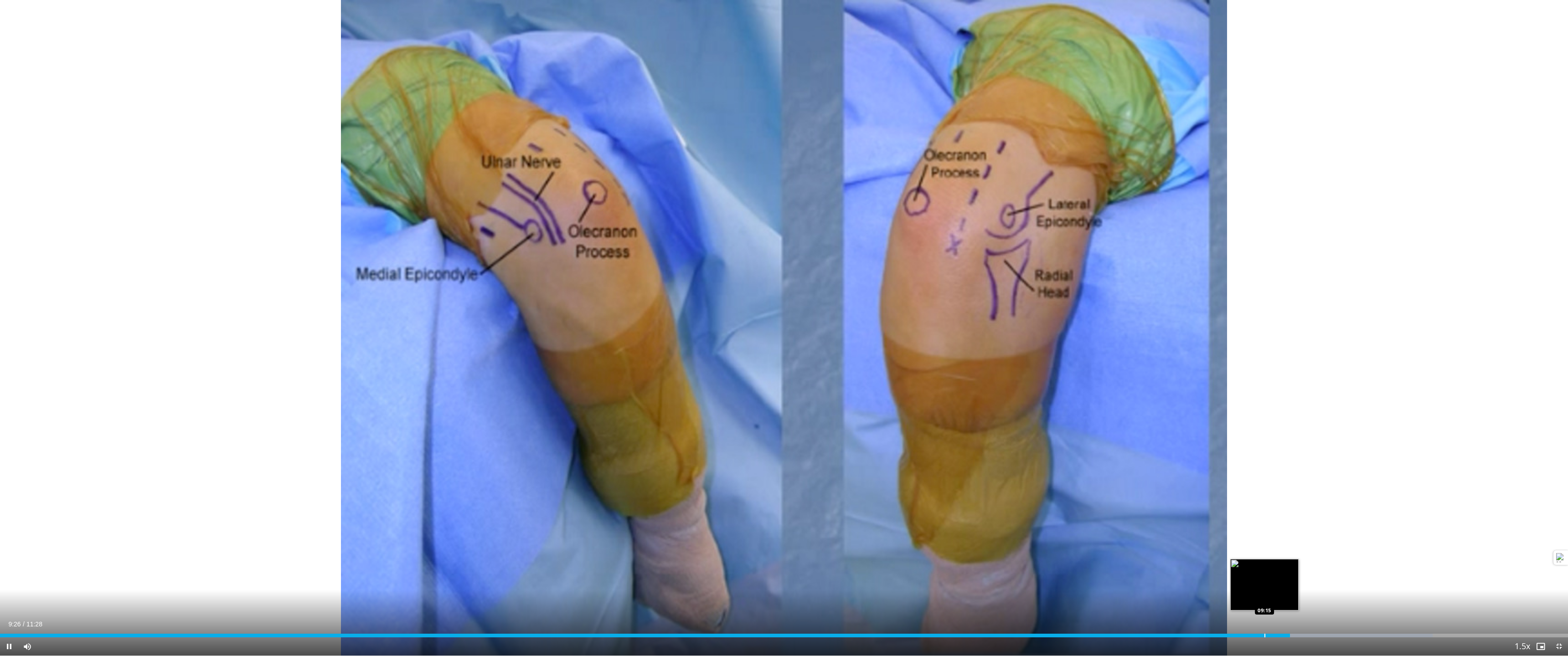
click at [986, 480] on div "Progress Bar" at bounding box center [1264, 636] width 1 height 4
click at [986, 480] on div "Progress Bar" at bounding box center [1248, 636] width 1 height 4
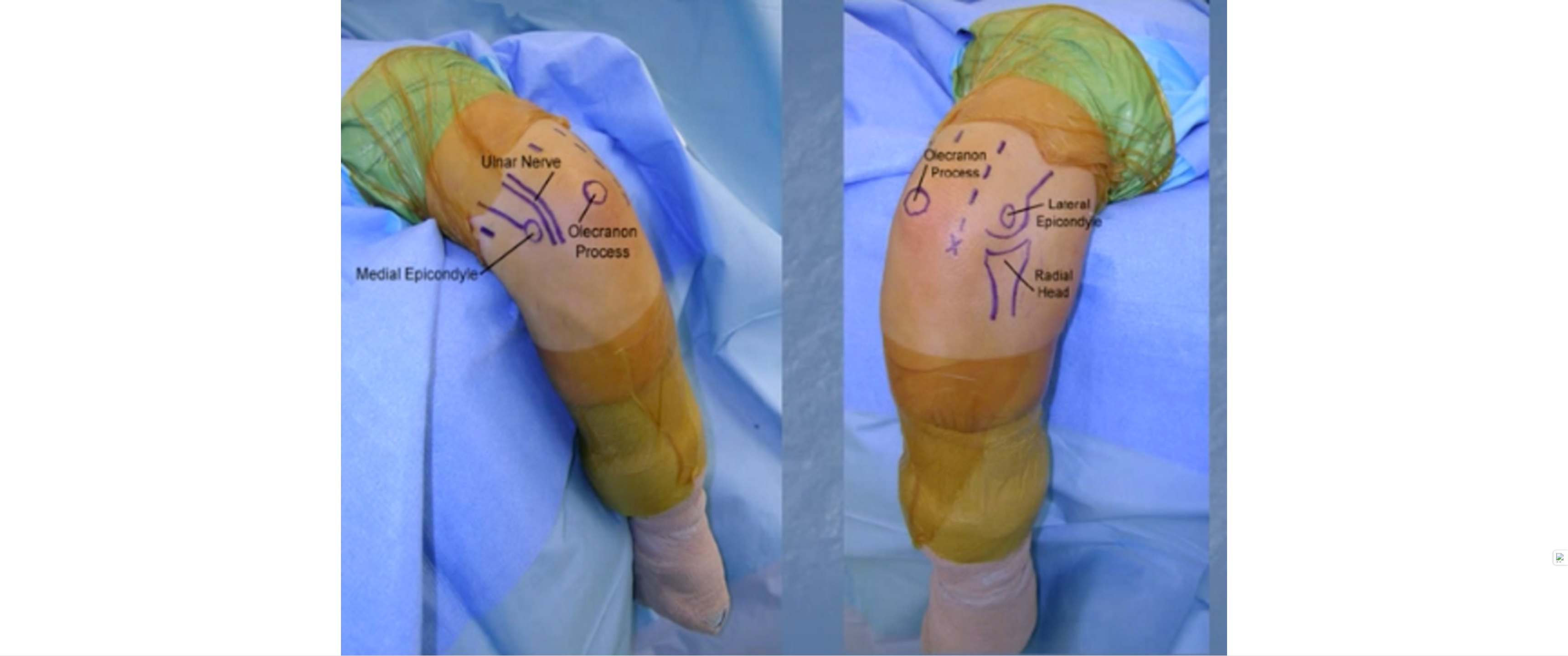
click at [986, 480] on video-js "**********" at bounding box center [784, 328] width 1568 height 656
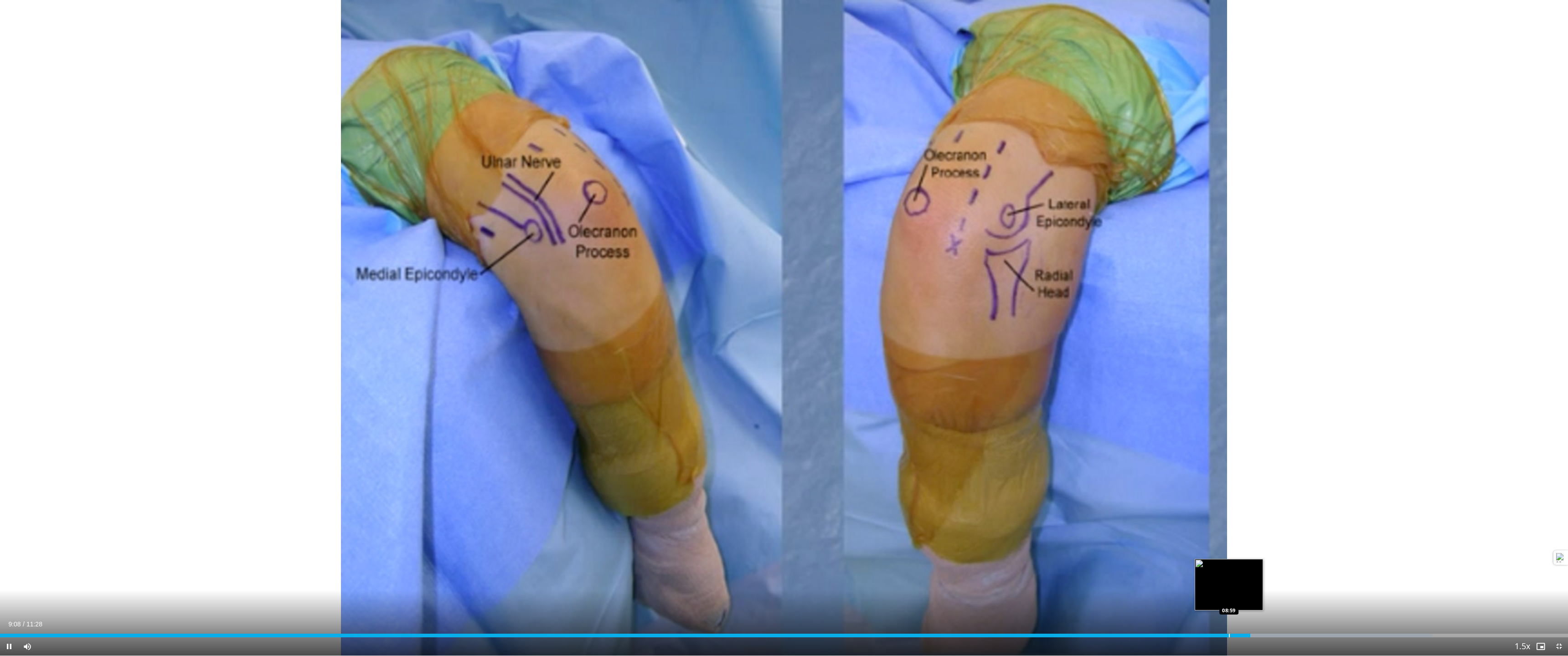
click at [986, 480] on div "09:08" at bounding box center [625, 636] width 1250 height 4
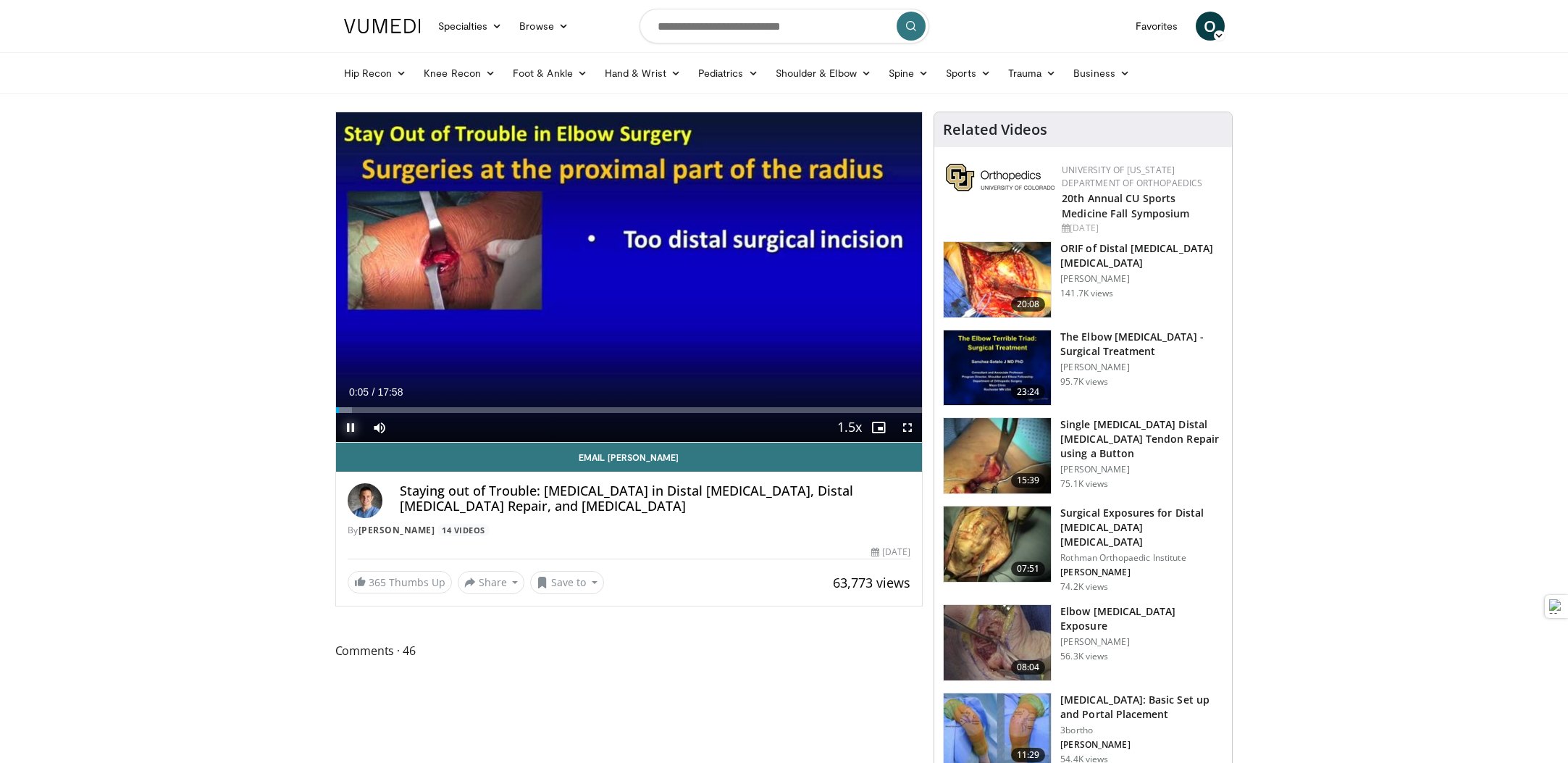
click at [347, 431] on span "Video Player" at bounding box center [350, 427] width 29 height 29
click at [862, 76] on icon at bounding box center [866, 73] width 10 height 10
click at [736, 110] on link "Elbow" at bounding box center [793, 107] width 172 height 23
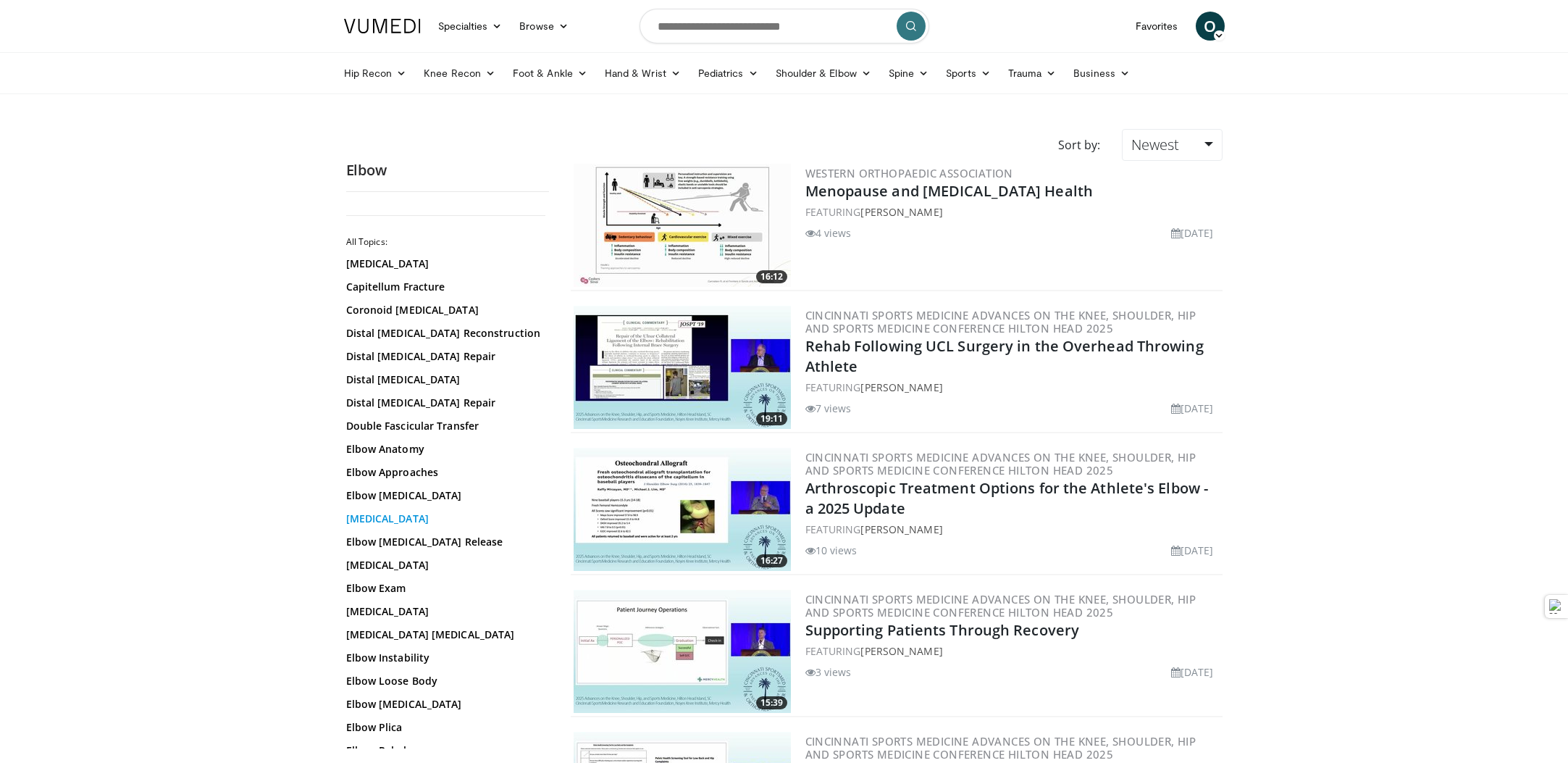
click at [414, 519] on link "Elbow Arthroscopy" at bounding box center [444, 518] width 195 height 15
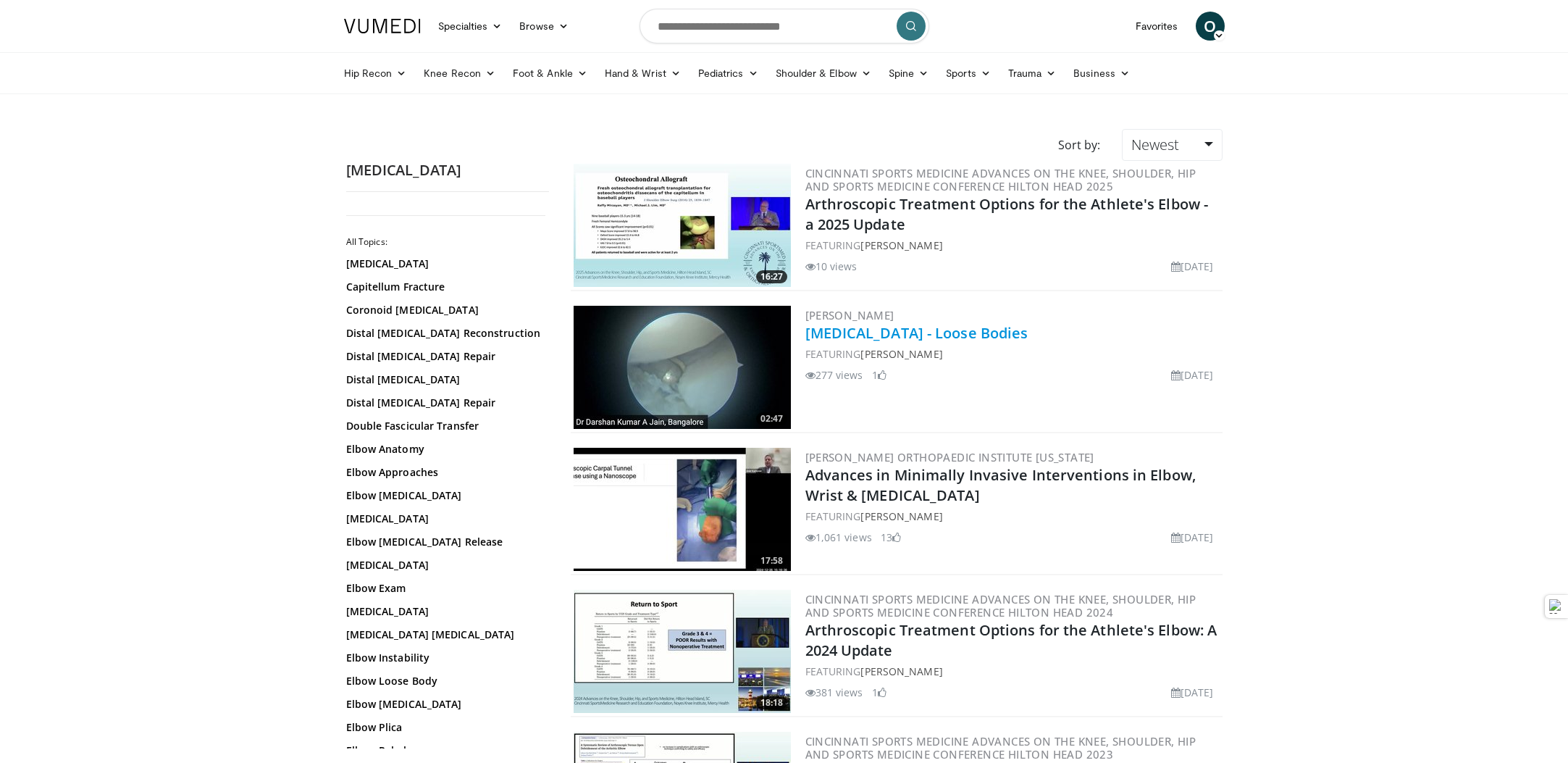
click at [990, 333] on link "[MEDICAL_DATA] - Loose Bodies" at bounding box center [917, 333] width 223 height 19
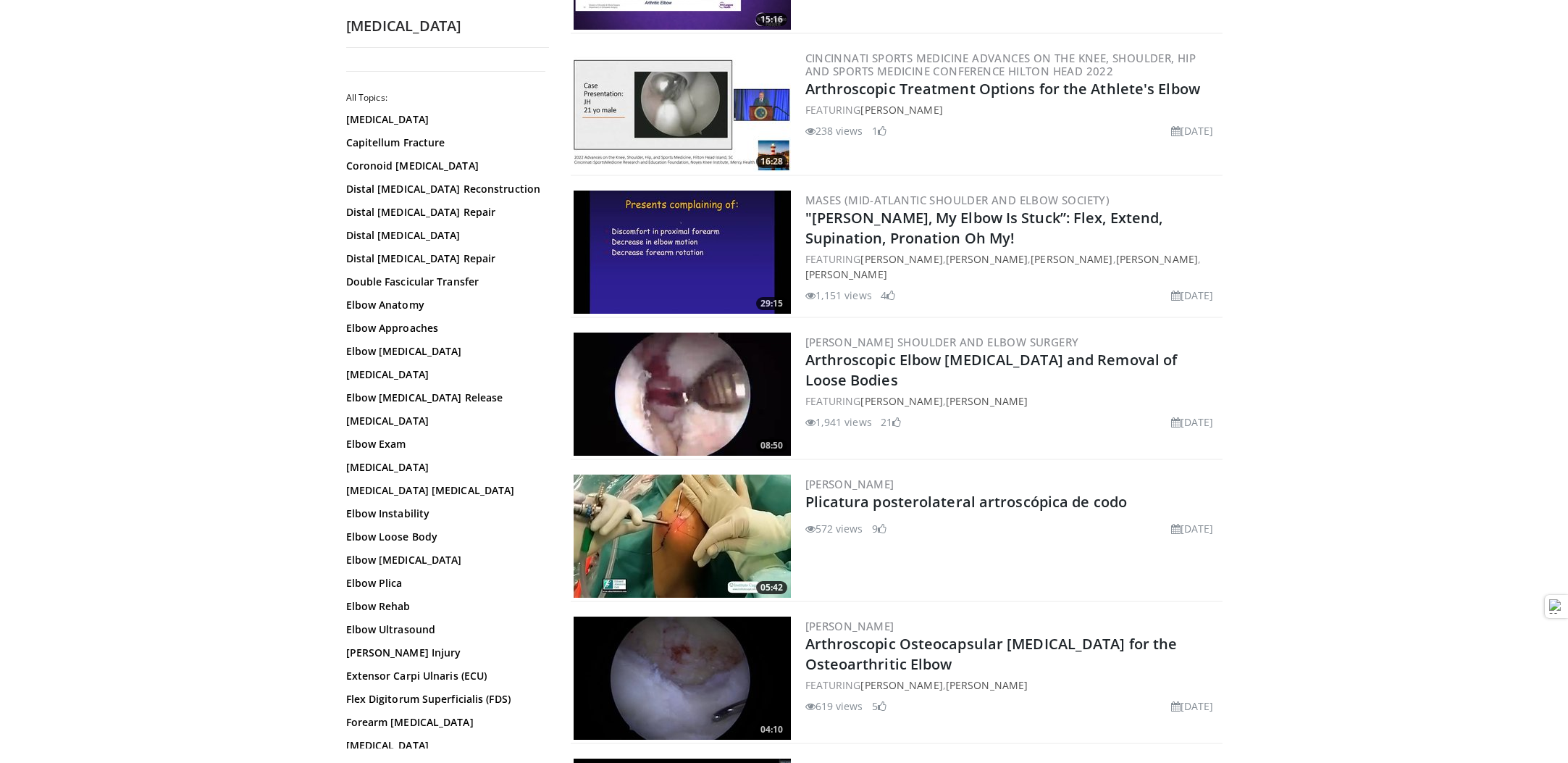
scroll to position [970, 0]
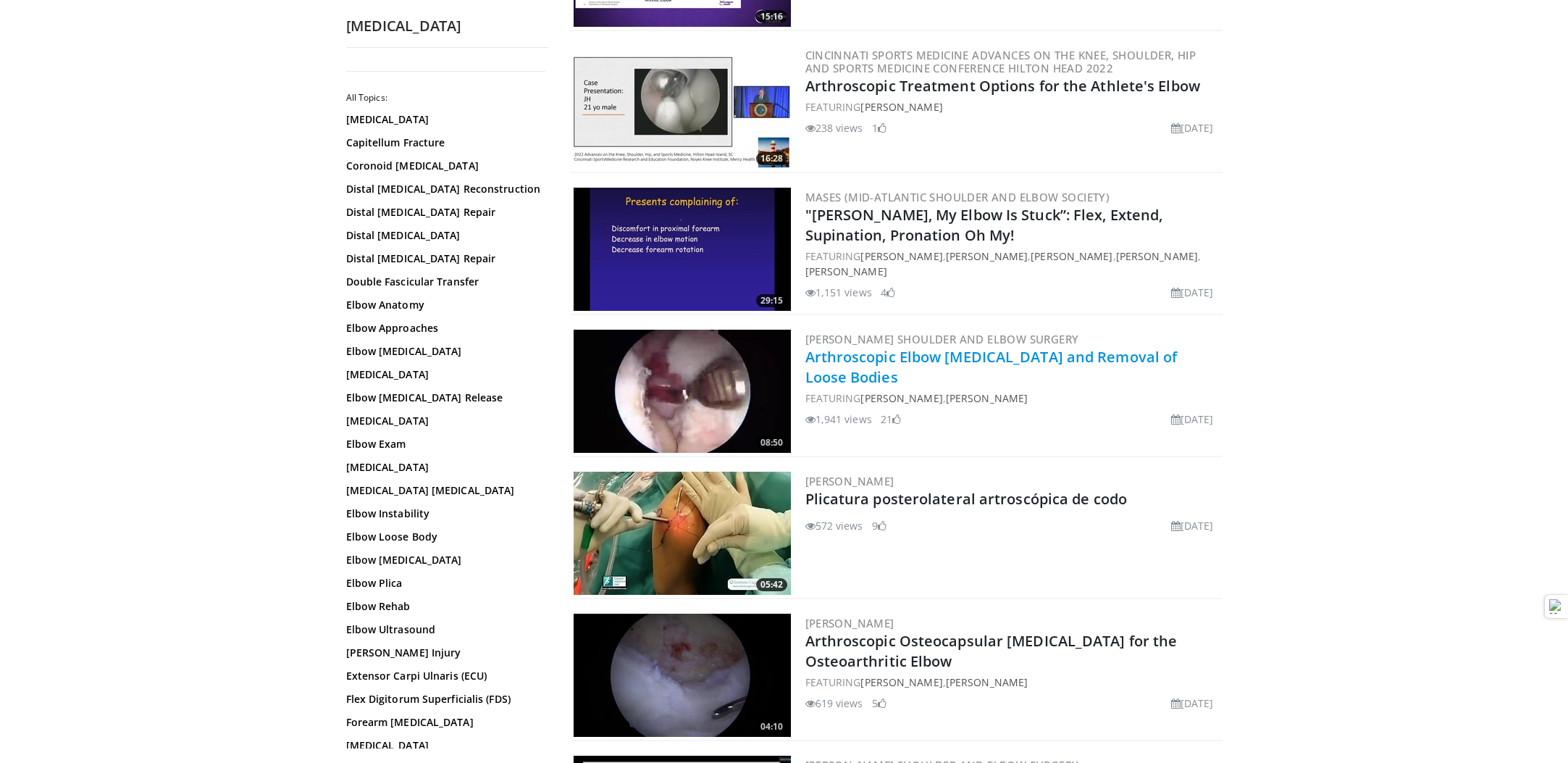
click at [972, 357] on link "Arthroscopic Elbow [MEDICAL_DATA] and Removal of Loose Bodies" at bounding box center [991, 367] width 372 height 40
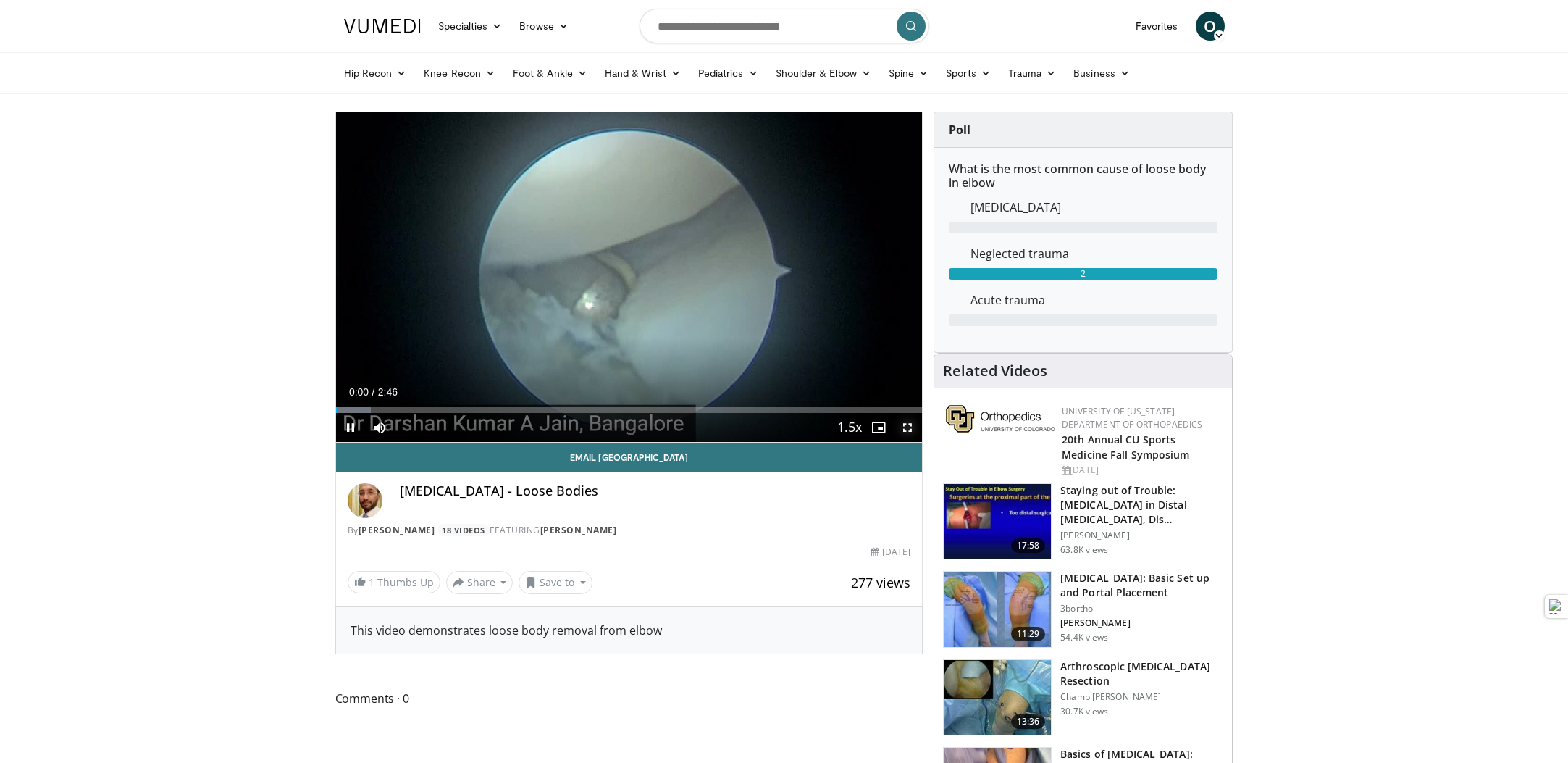
click at [913, 426] on span "Video Player" at bounding box center [907, 427] width 29 height 29
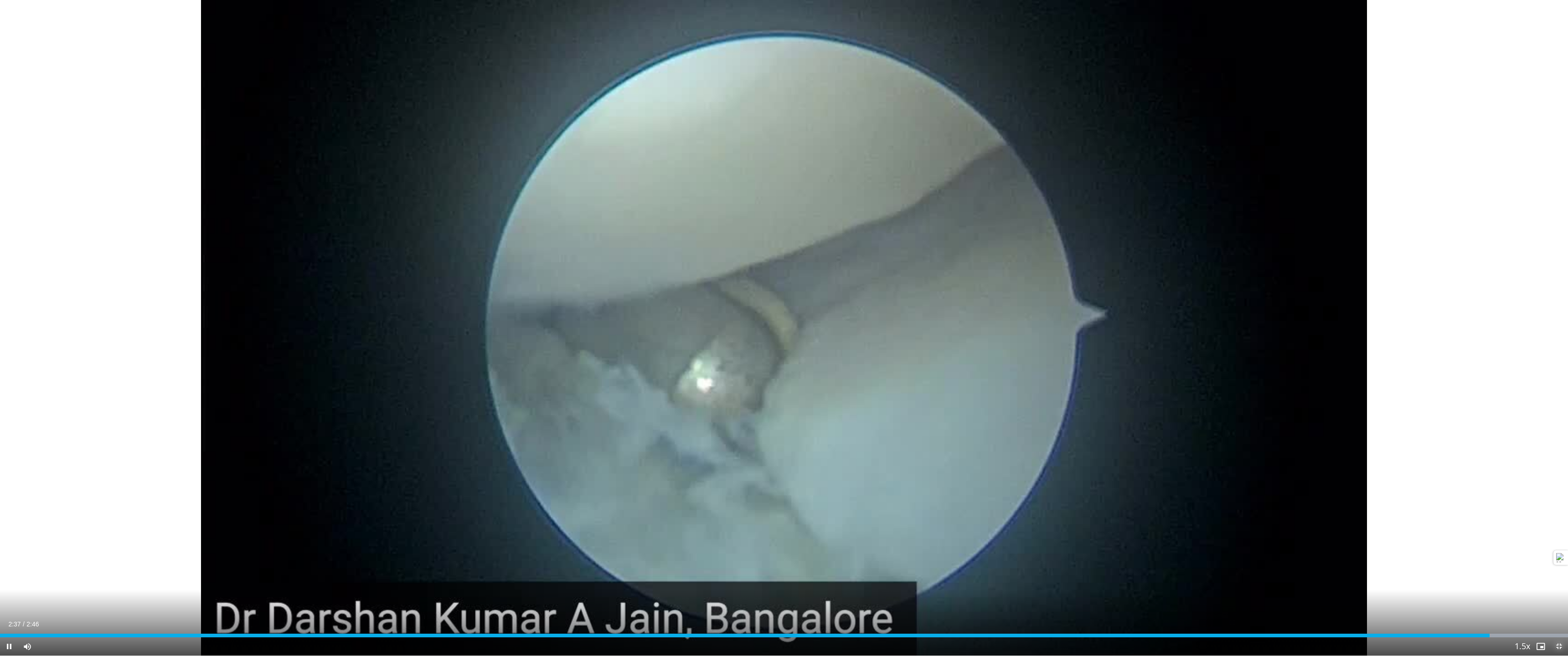
click at [986, 480] on span "Video Player" at bounding box center [1559, 647] width 18 height 18
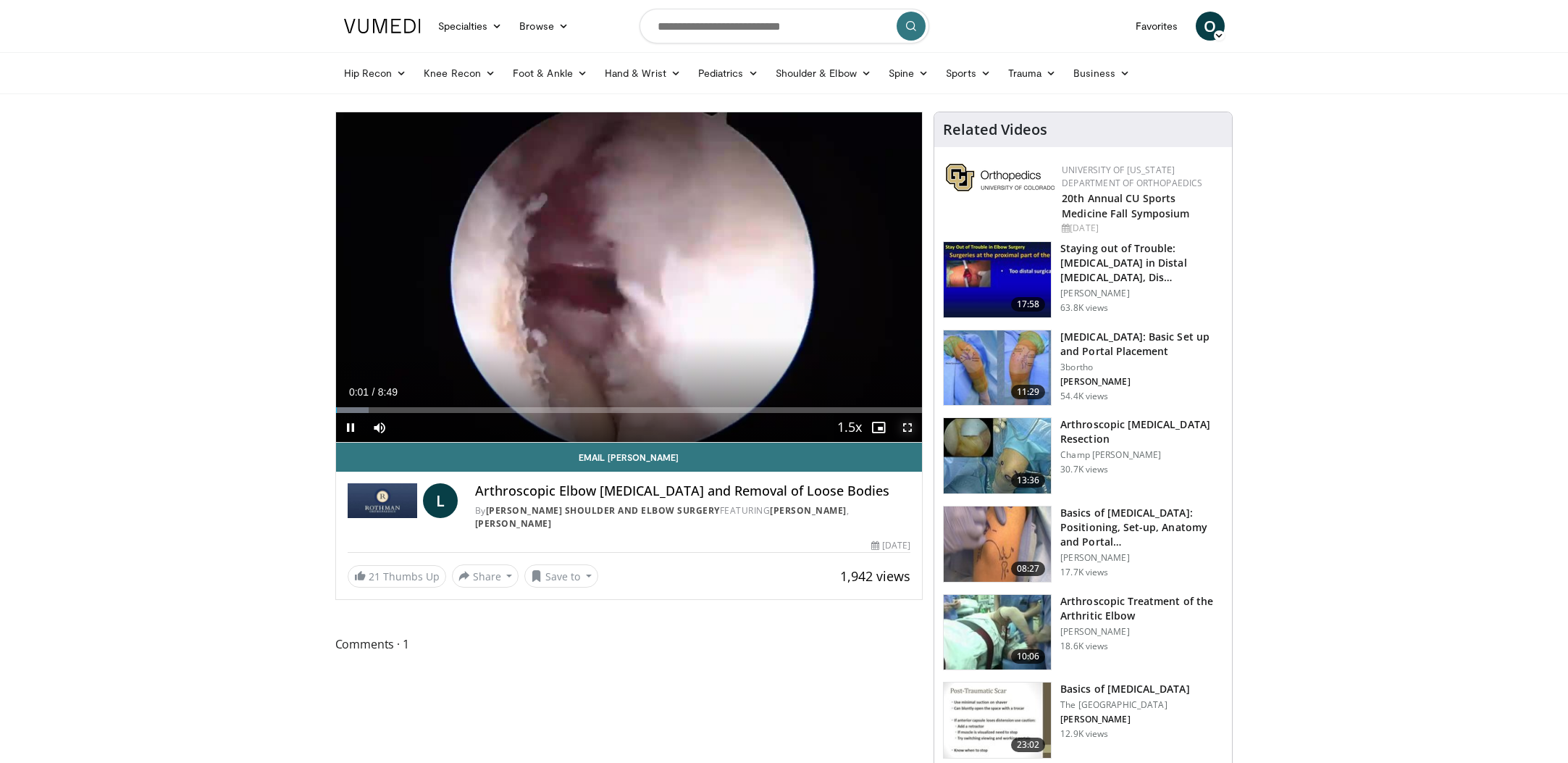
click at [905, 430] on span "Video Player" at bounding box center [907, 427] width 29 height 29
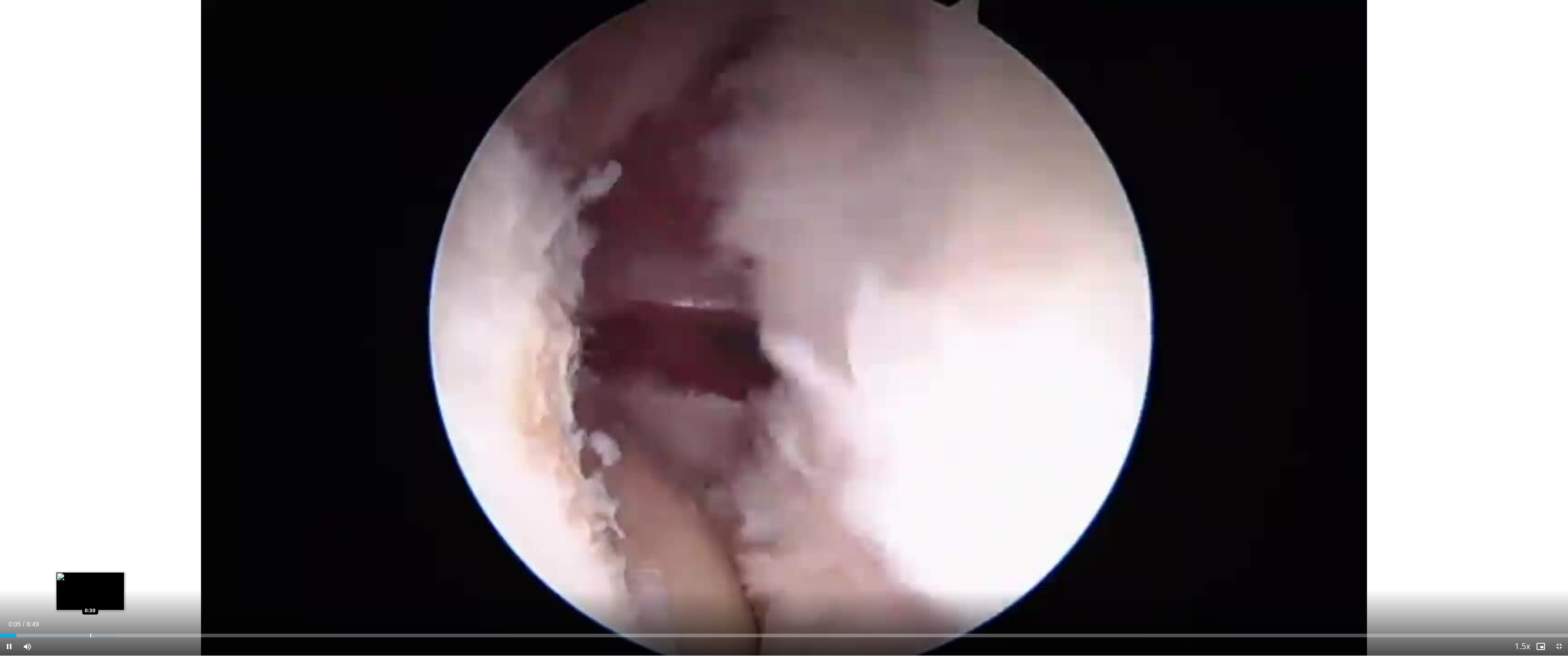
click at [91, 480] on div "Progress Bar" at bounding box center [90, 636] width 1 height 4
click at [131, 480] on div "Current Time 0:31 / Duration 8:49 Pause Skip Backward Skip Forward Mute Loaded …" at bounding box center [784, 647] width 1568 height 18
click at [160, 480] on div "Loaded : 7.56% 0:32 0:54" at bounding box center [784, 633] width 1568 height 9
click at [147, 480] on div "Loaded : 13.23% 0:57 0:49" at bounding box center [784, 633] width 1568 height 9
click at [129, 480] on div "Progress Bar" at bounding box center [129, 636] width 1 height 4
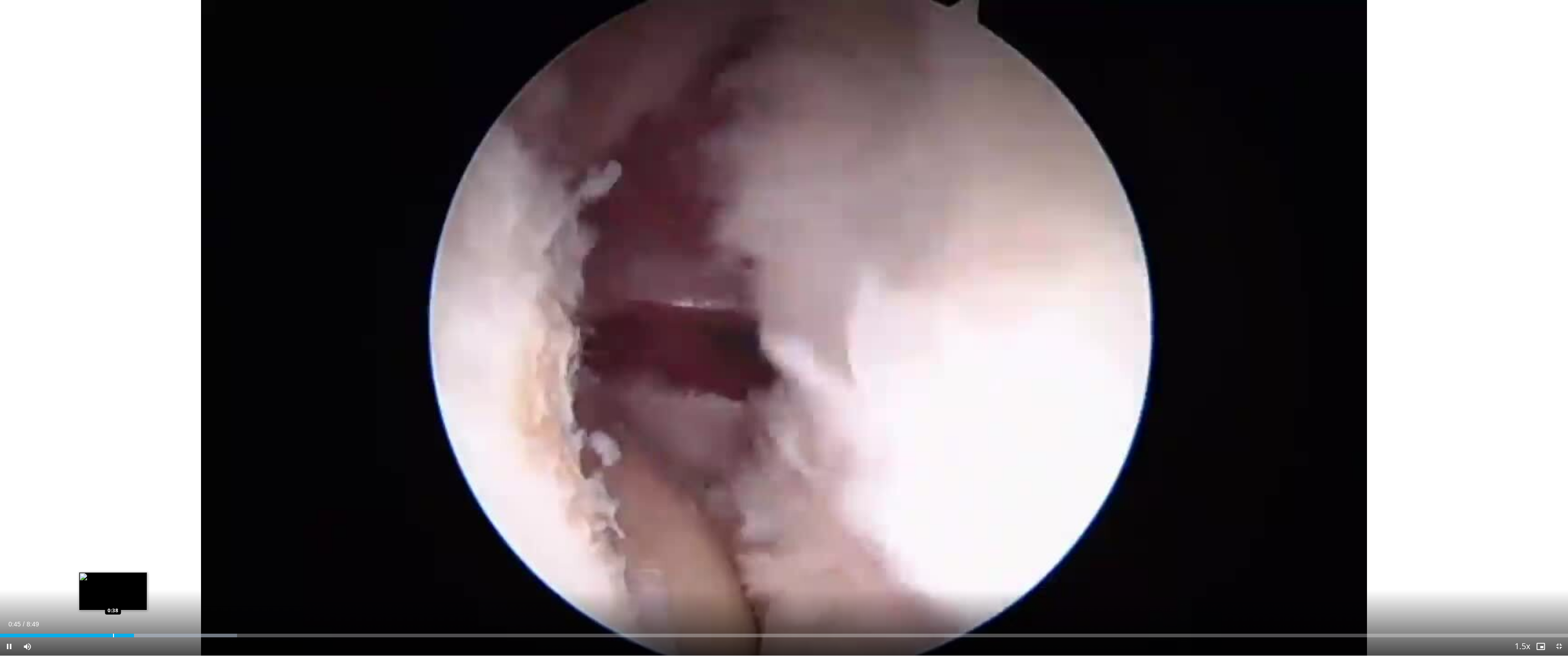
click at [113, 480] on div "Progress Bar" at bounding box center [113, 636] width 1 height 4
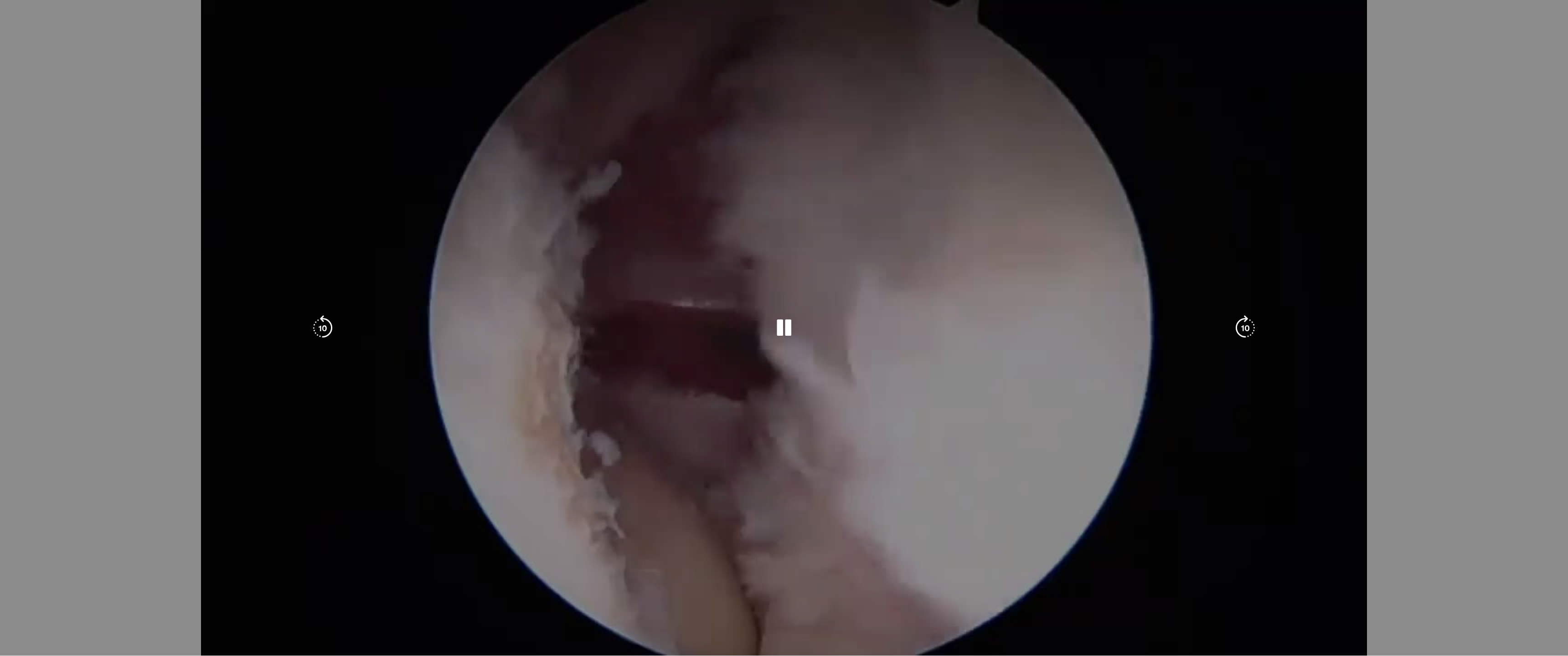
click at [99, 480] on div "10 seconds Tap to unmute" at bounding box center [784, 328] width 1568 height 656
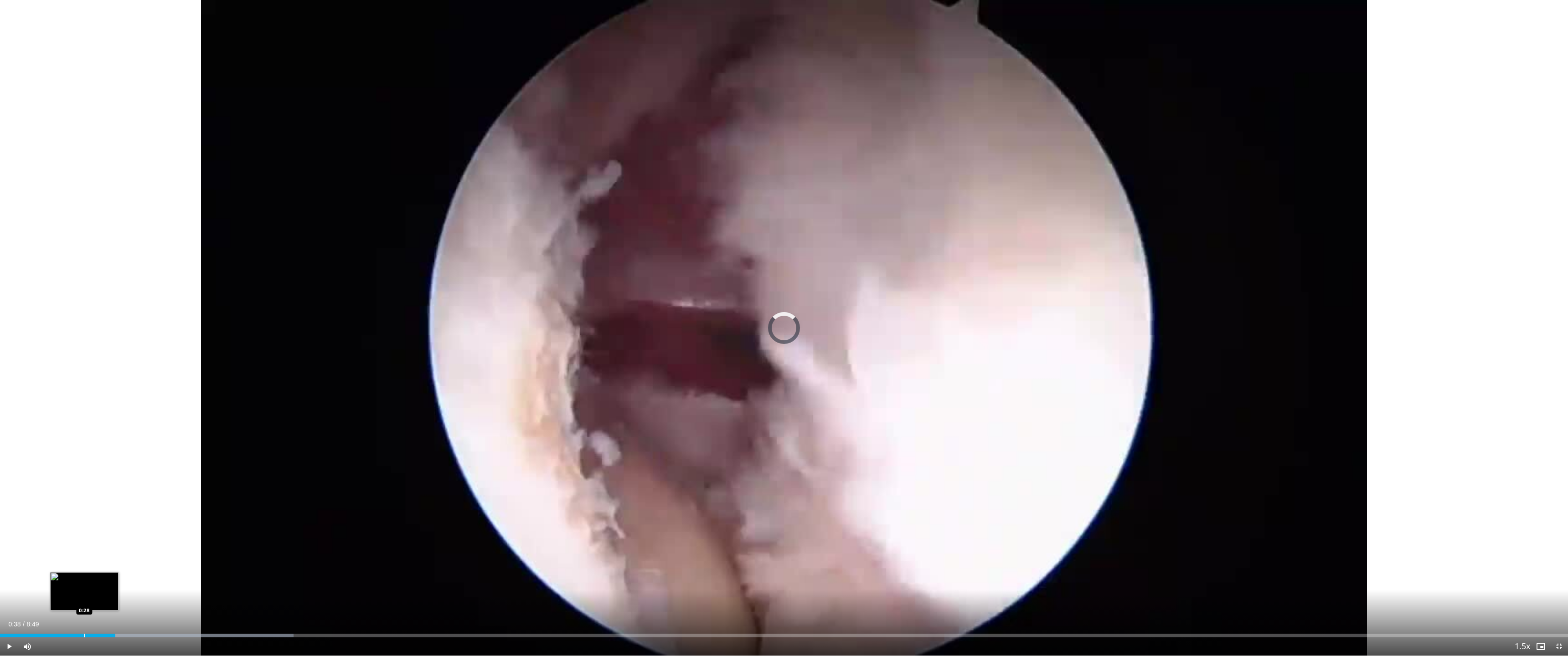
click at [85, 480] on div "Progress Bar" at bounding box center [85, 636] width 1 height 4
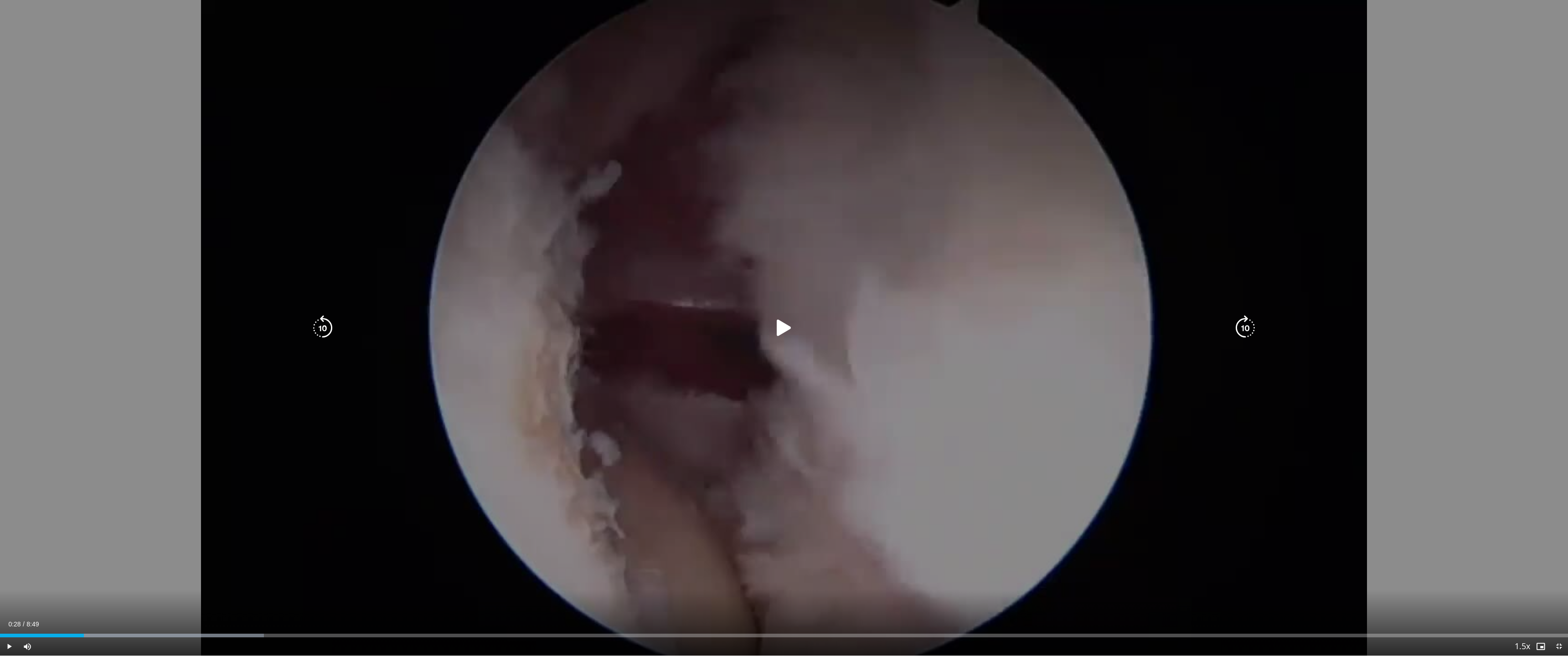
click at [498, 478] on div "10 seconds Tap to unmute" at bounding box center [784, 328] width 1568 height 656
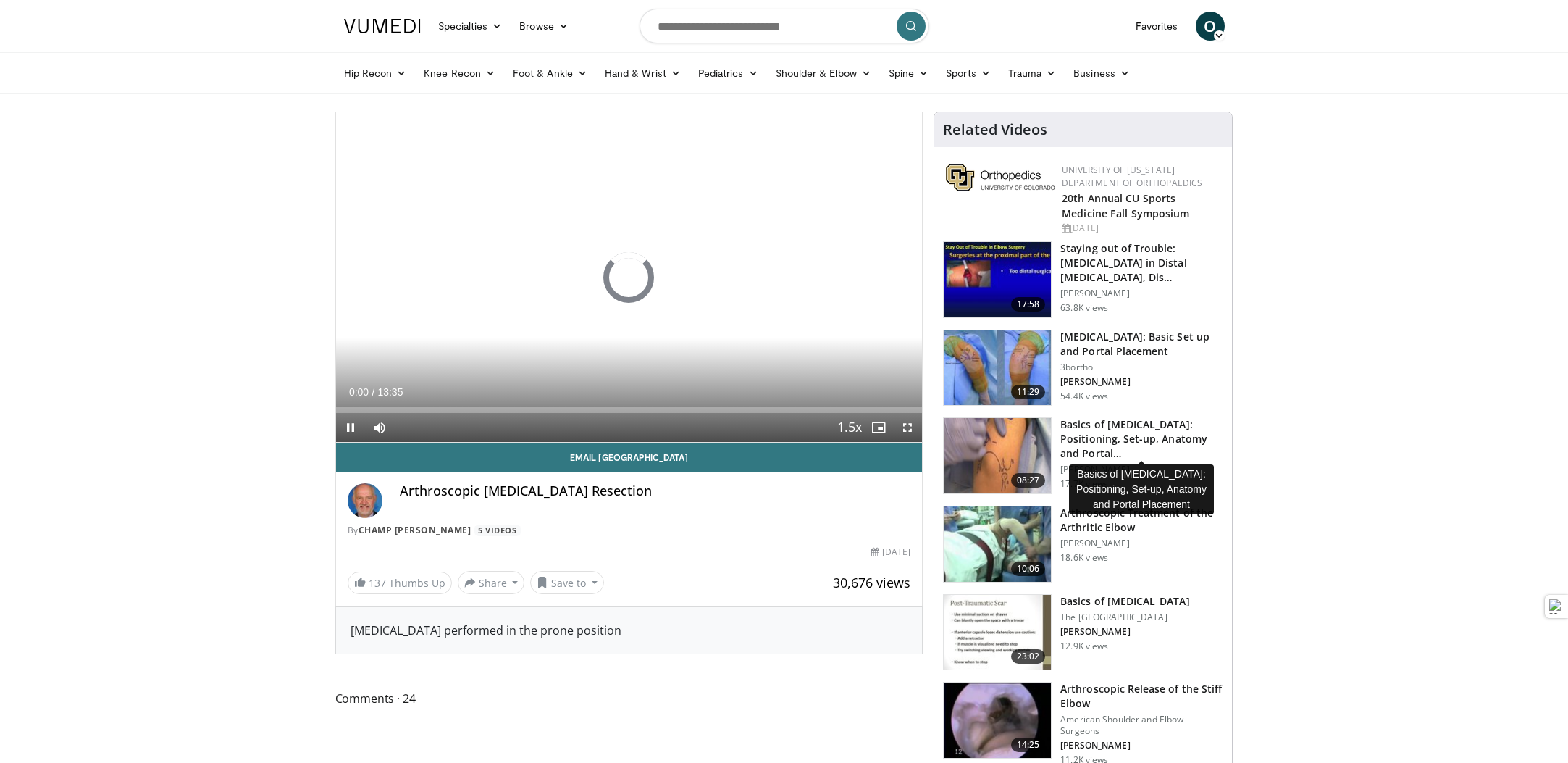
click at [1132, 431] on h3 "Basics of [MEDICAL_DATA]: Positioning, Set-up, Anatomy and Portal…" at bounding box center [1141, 438] width 163 height 44
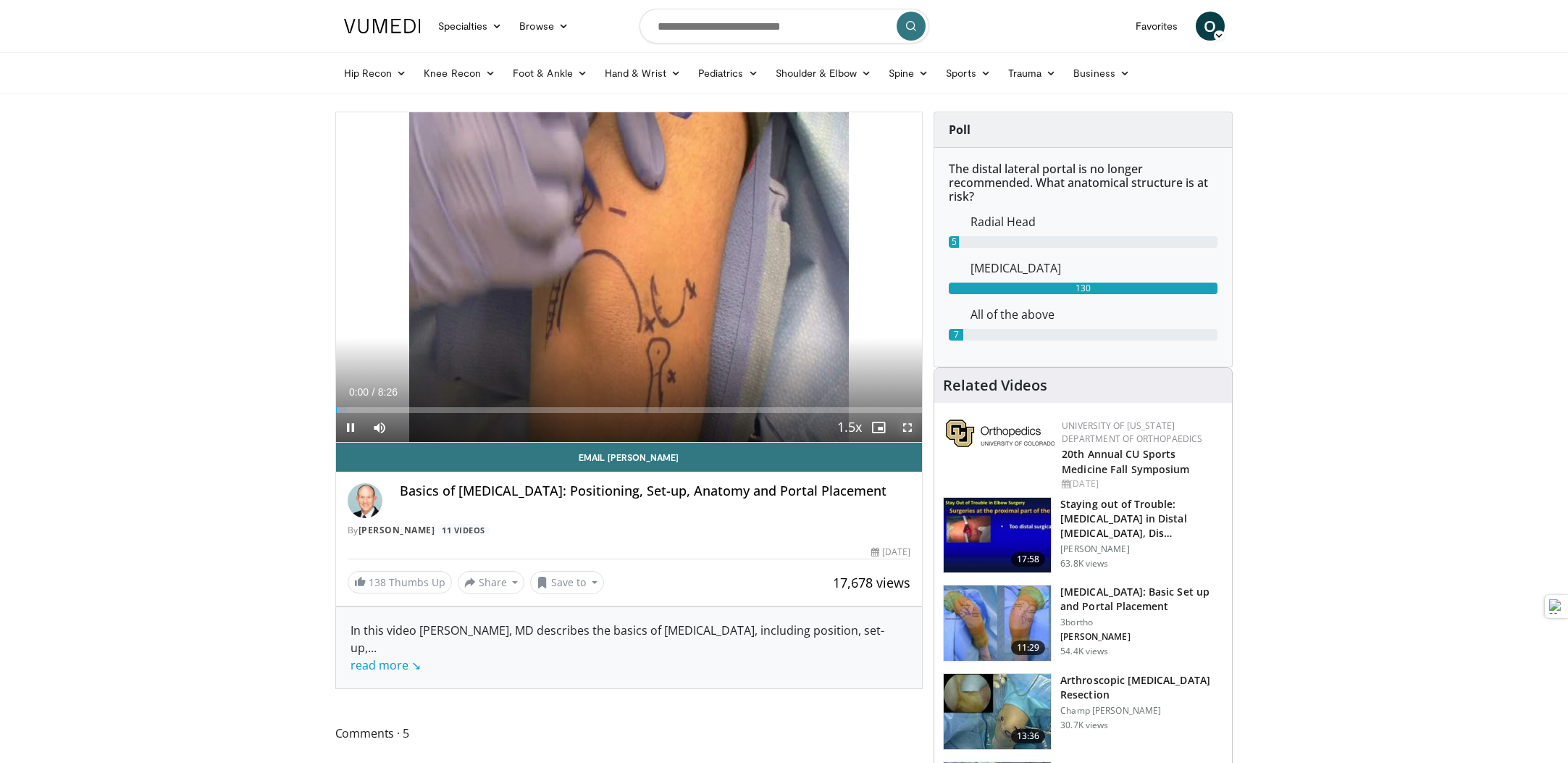
click at [904, 431] on span "Video Player" at bounding box center [907, 427] width 29 height 29
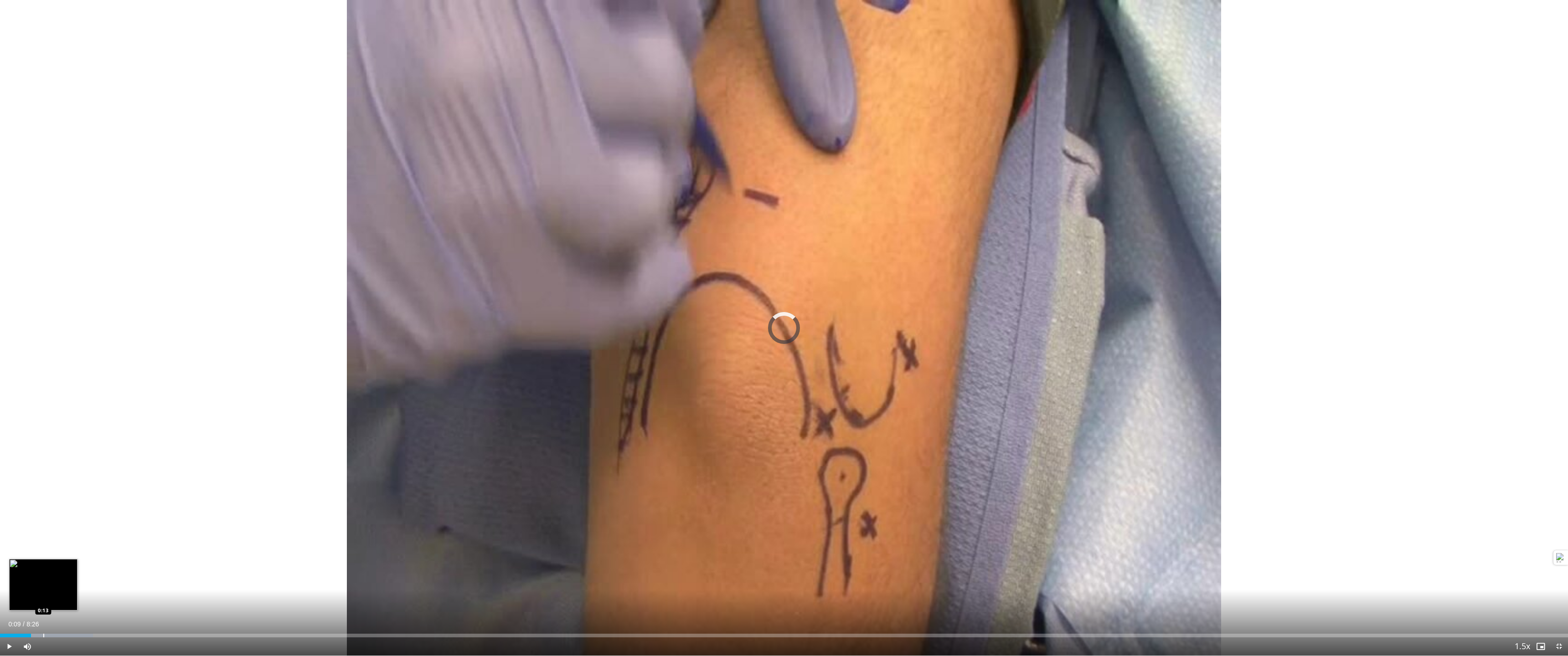
click at [43, 480] on div "Progress Bar" at bounding box center [43, 636] width 1 height 4
click at [75, 480] on div "Progress Bar" at bounding box center [75, 636] width 1 height 4
click at [65, 480] on div "Progress Bar" at bounding box center [65, 636] width 1 height 4
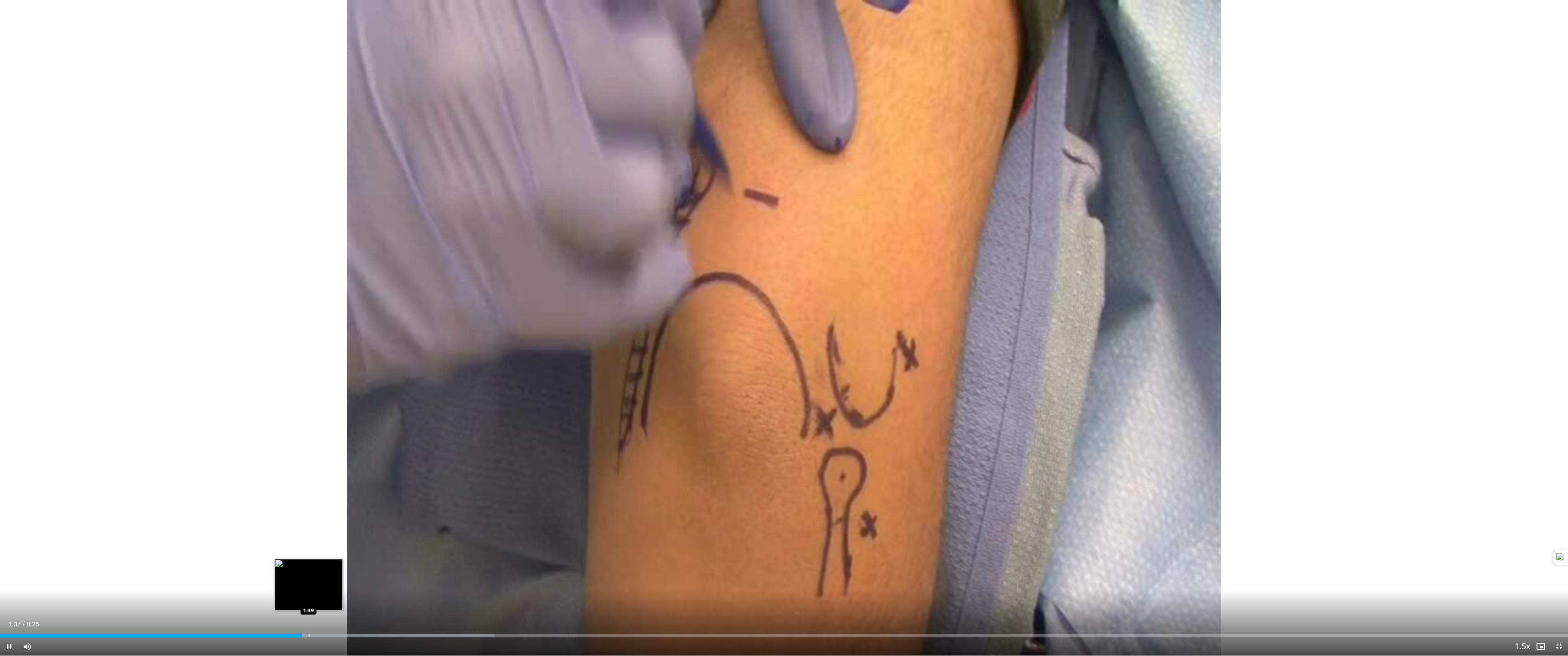
click at [309, 480] on div "Progress Bar" at bounding box center [309, 636] width 1 height 4
click at [319, 480] on div "Progress Bar" at bounding box center [319, 636] width 1 height 4
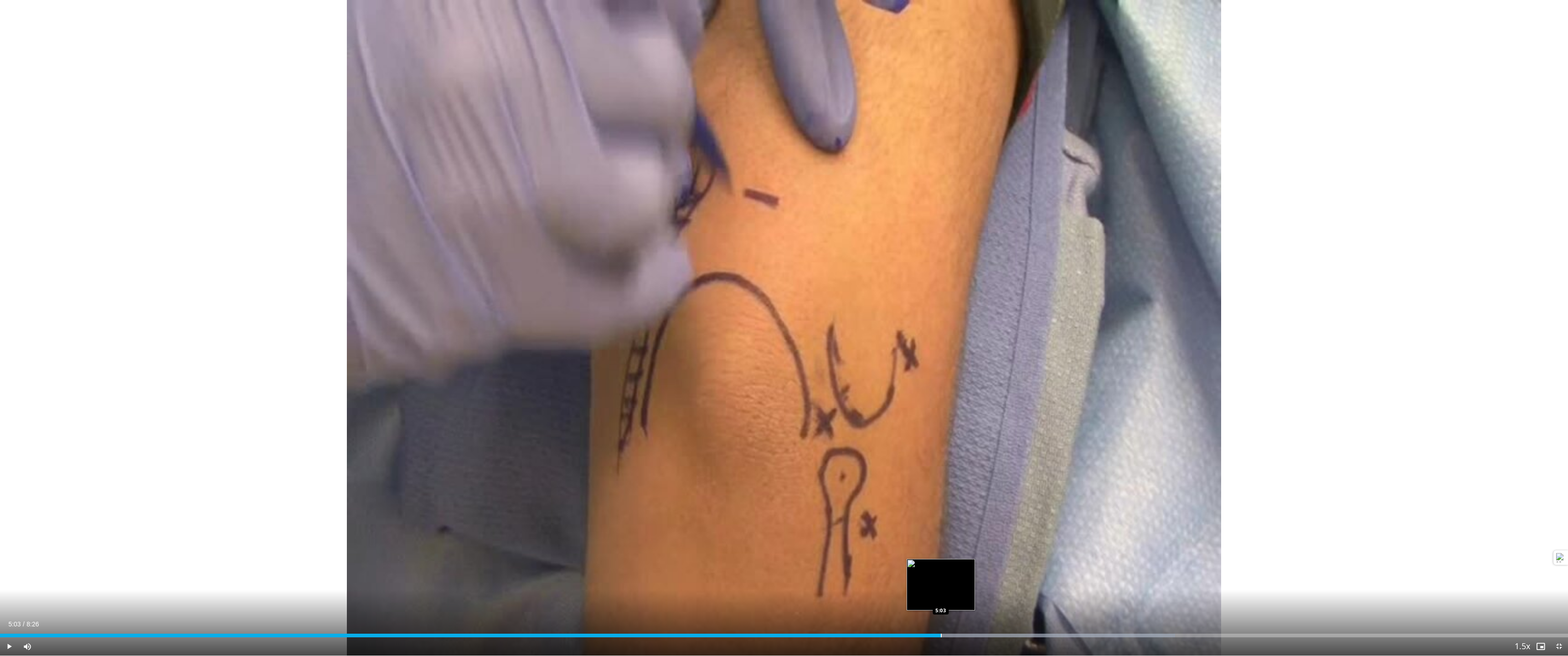
click at [941, 480] on div "Progress Bar" at bounding box center [941, 636] width 1 height 4
click at [913, 480] on div "Progress Bar" at bounding box center [913, 636] width 1 height 4
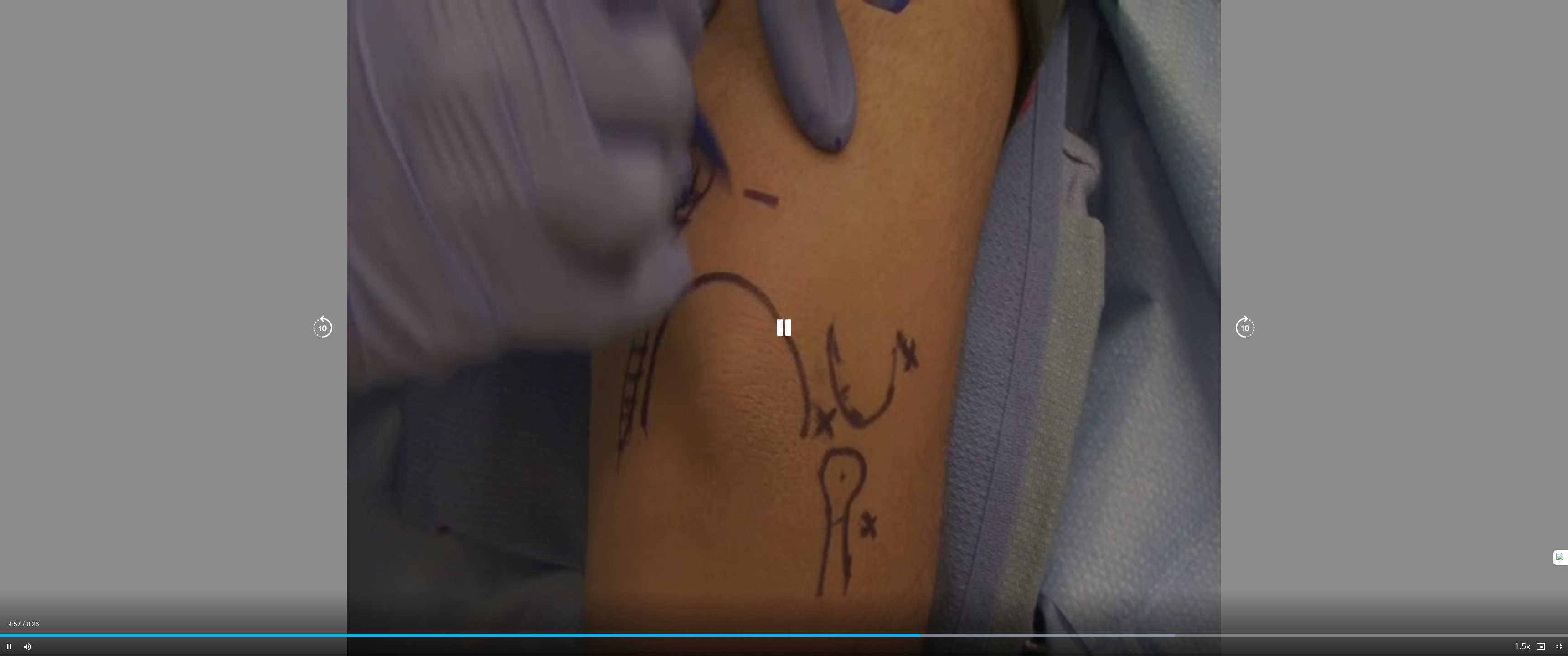
click at [923, 480] on div "10 seconds Tap to unmute" at bounding box center [784, 328] width 1568 height 656
click at [897, 480] on div "10 seconds Tap to unmute" at bounding box center [784, 328] width 1568 height 656
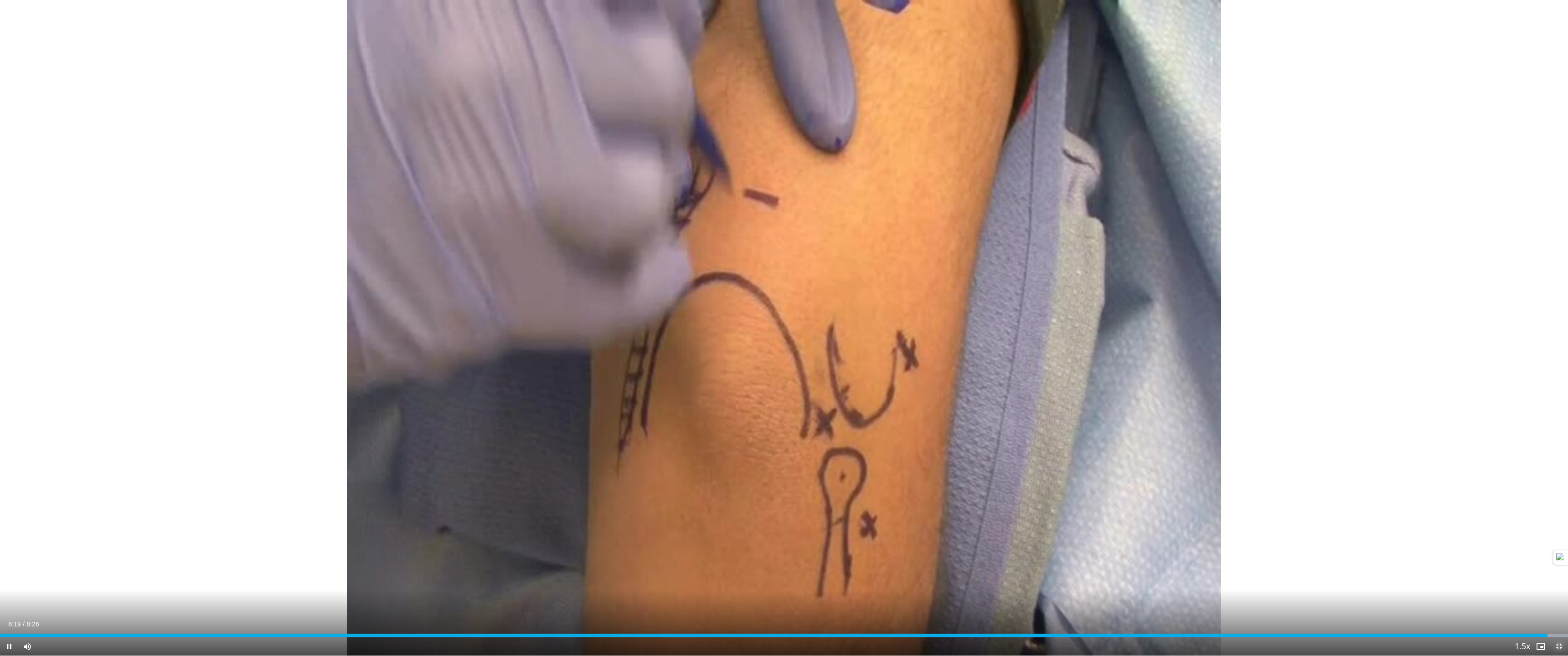
click at [986, 480] on span "Video Player" at bounding box center [1559, 647] width 18 height 18
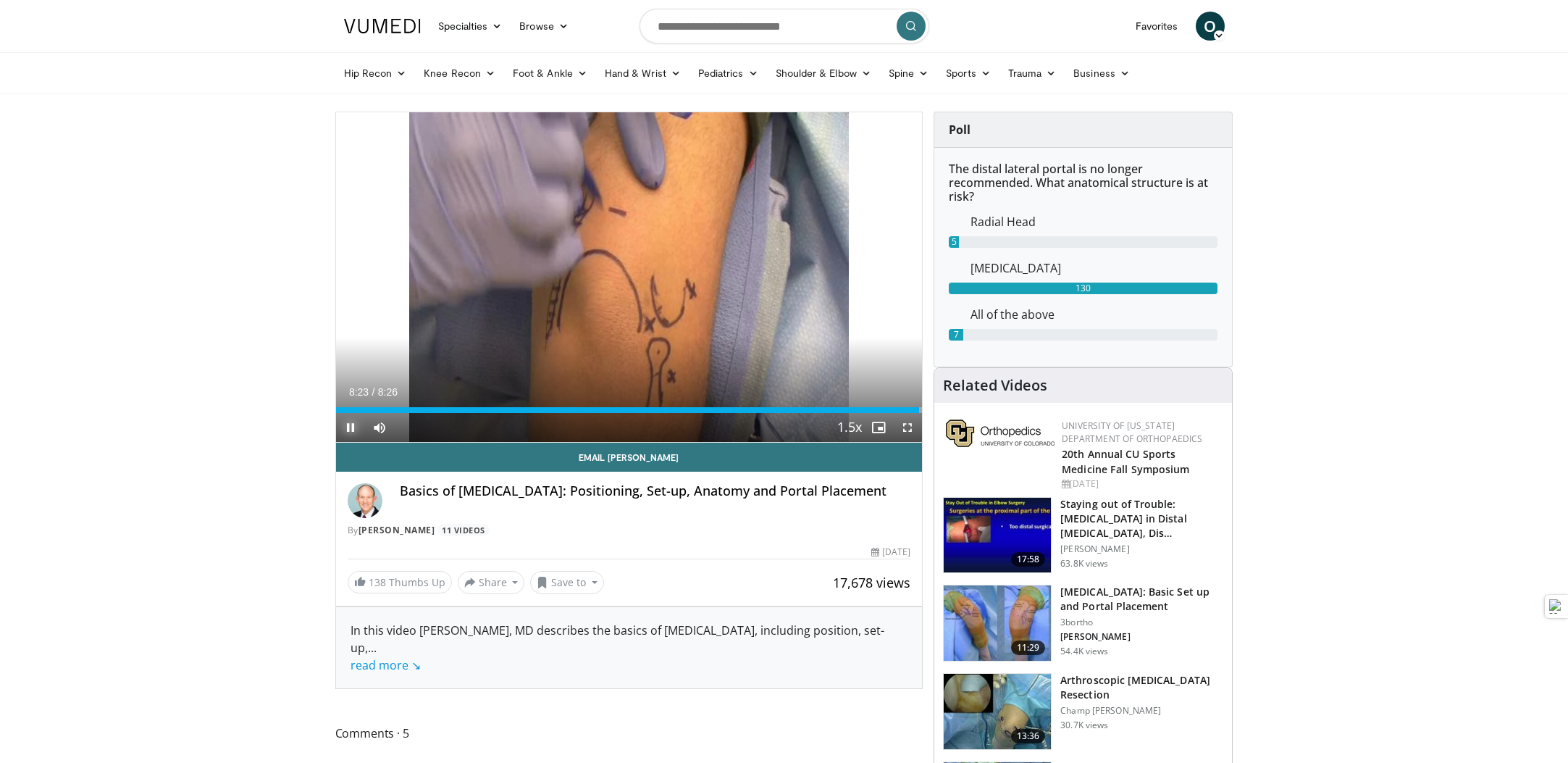
click at [344, 428] on span "Video Player" at bounding box center [350, 427] width 29 height 29
